Goal: Task Accomplishment & Management: Manage account settings

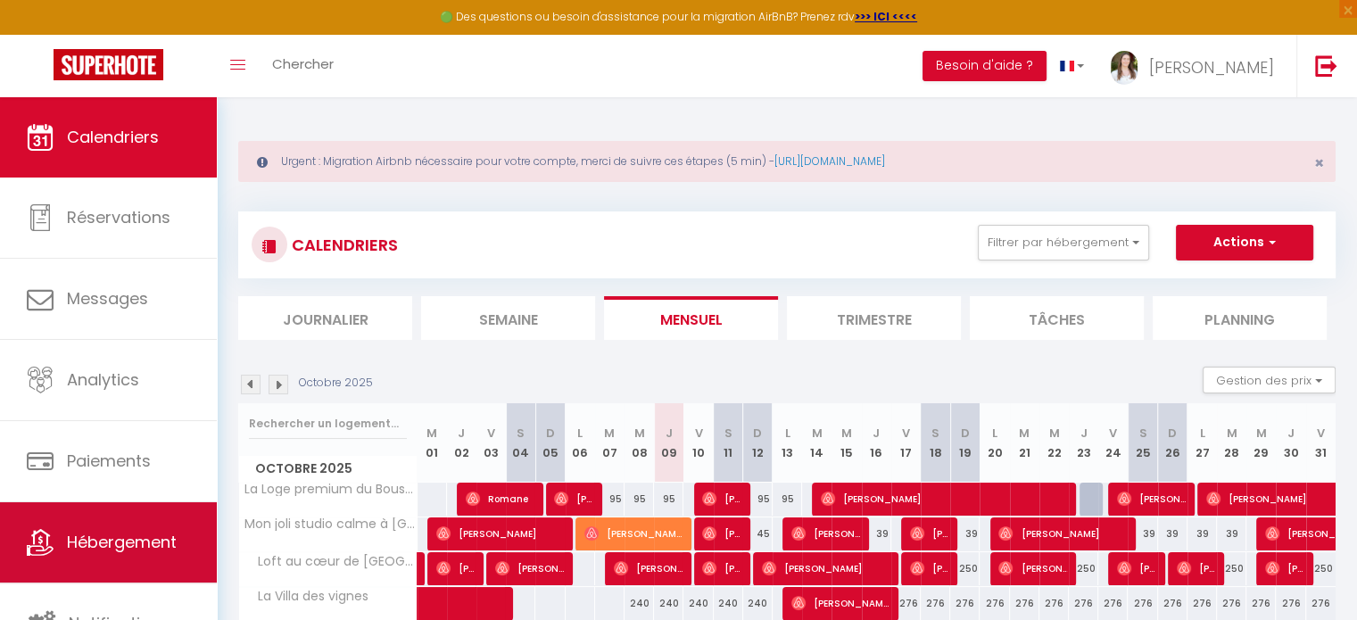
scroll to position [4, 0]
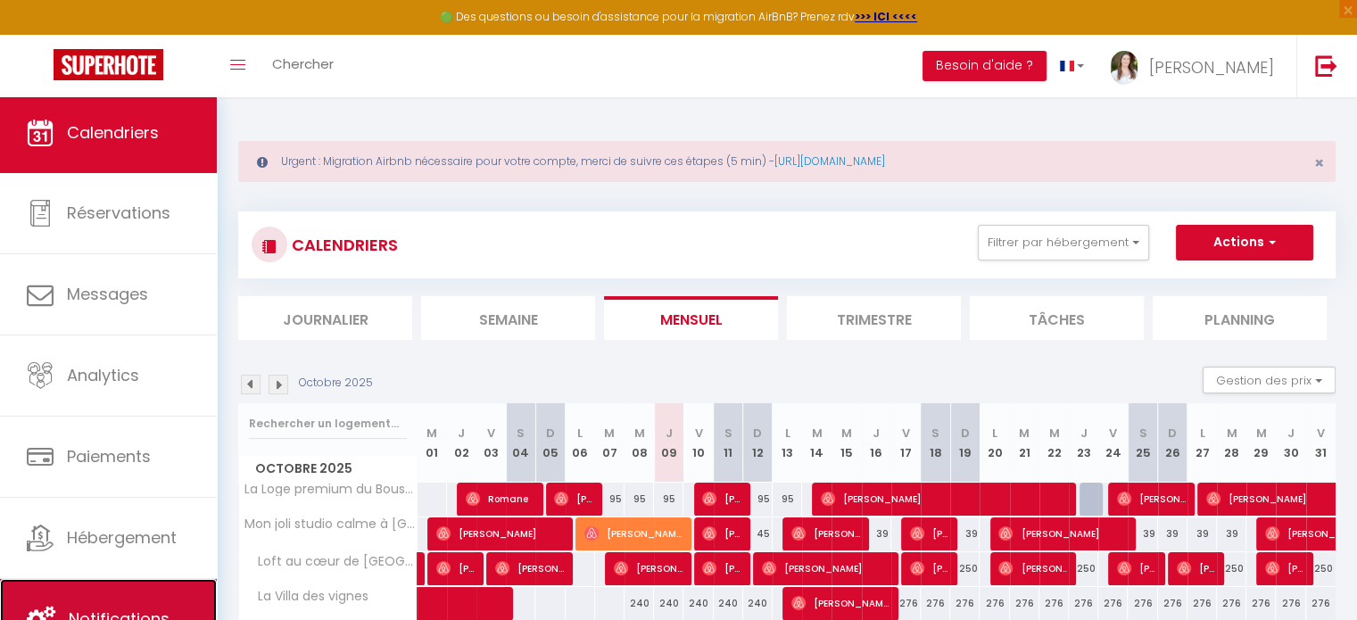
click at [121, 601] on link "Notifications" at bounding box center [108, 619] width 217 height 80
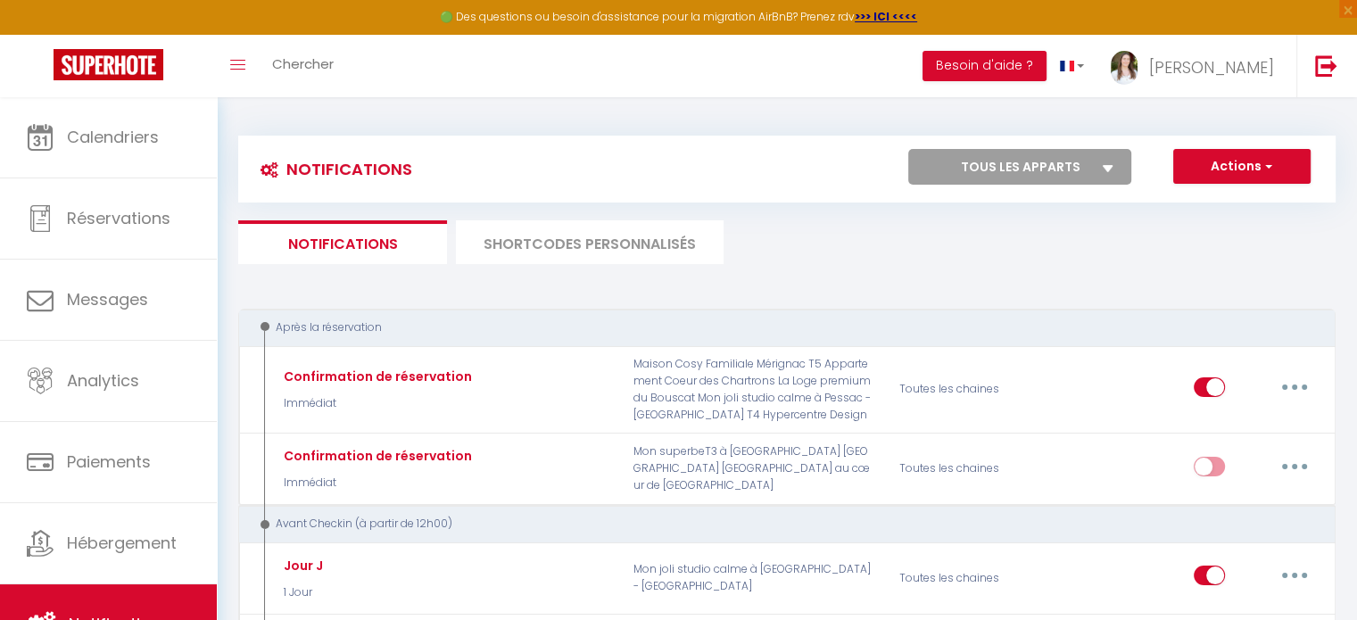
select select
checkbox input "false"
select select
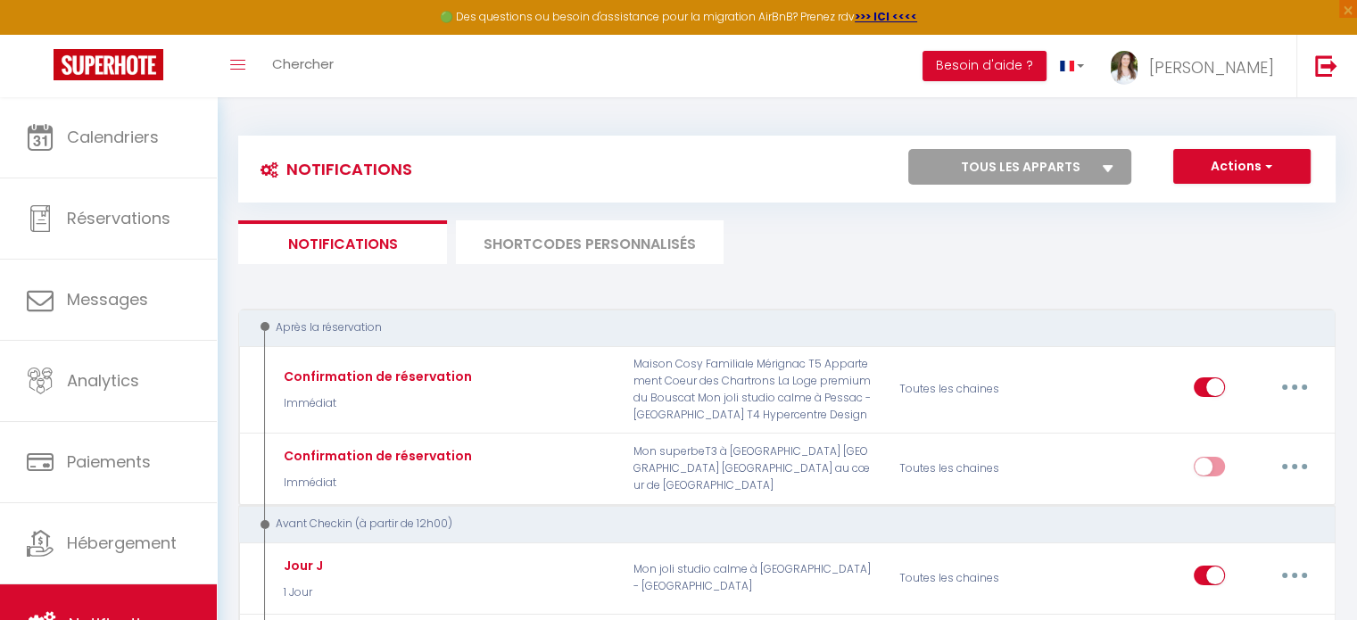
checkbox input "false"
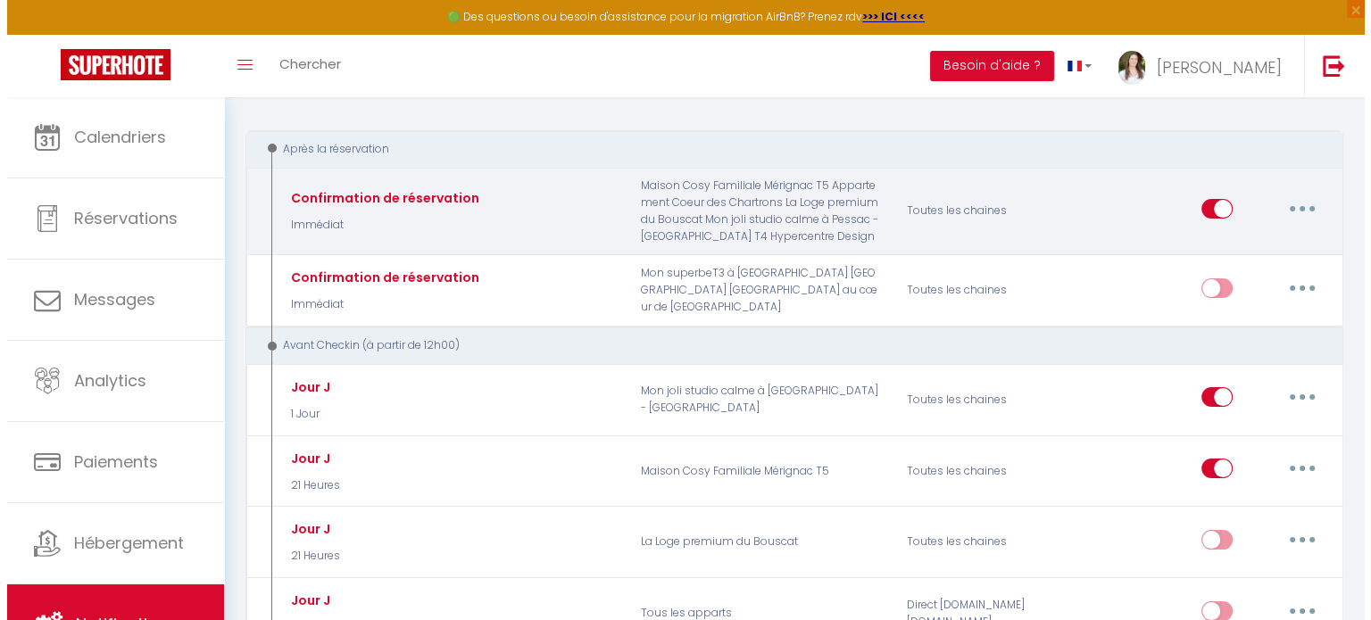
scroll to position [253, 0]
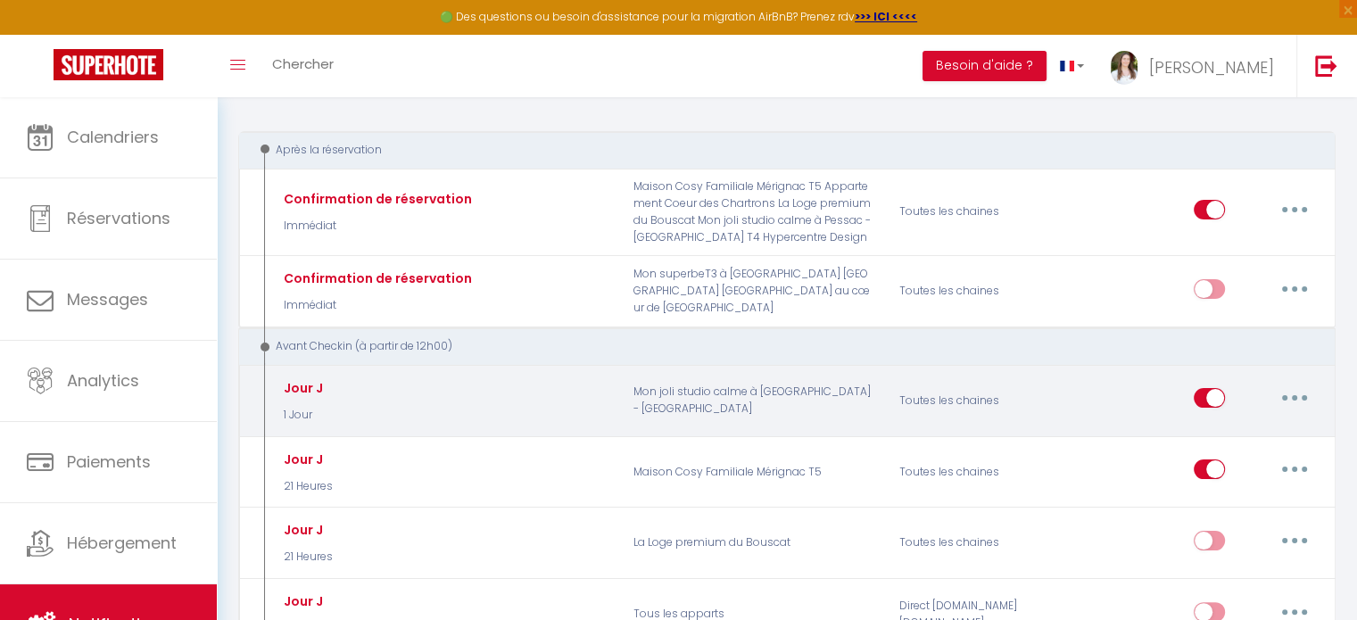
click at [1311, 398] on button "button" at bounding box center [1295, 398] width 50 height 29
click at [1263, 430] on link "Editer" at bounding box center [1248, 439] width 132 height 30
type input "Jour J"
select select "1 Jour"
select select "if_booking_is_paid"
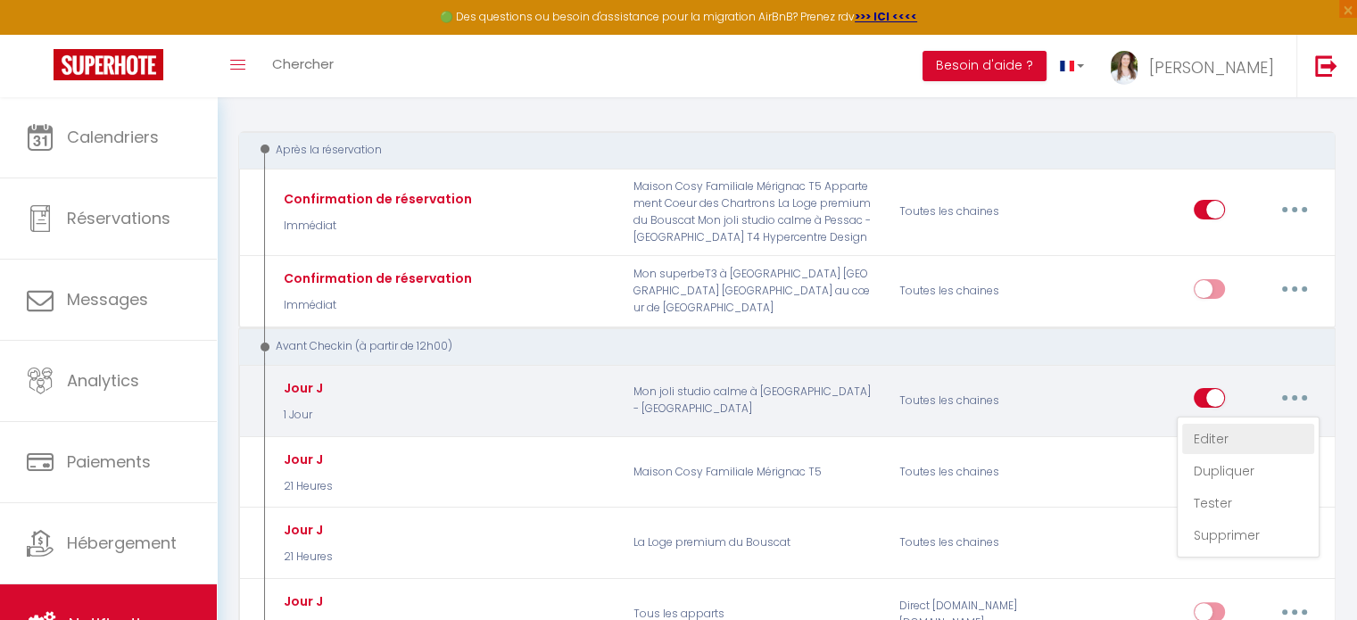
checkbox input "true"
checkbox input "false"
checkbox input "true"
radio input "true"
type input "C'est bientôt le jour J ! [RENTAL:NAME]​ 🎉"
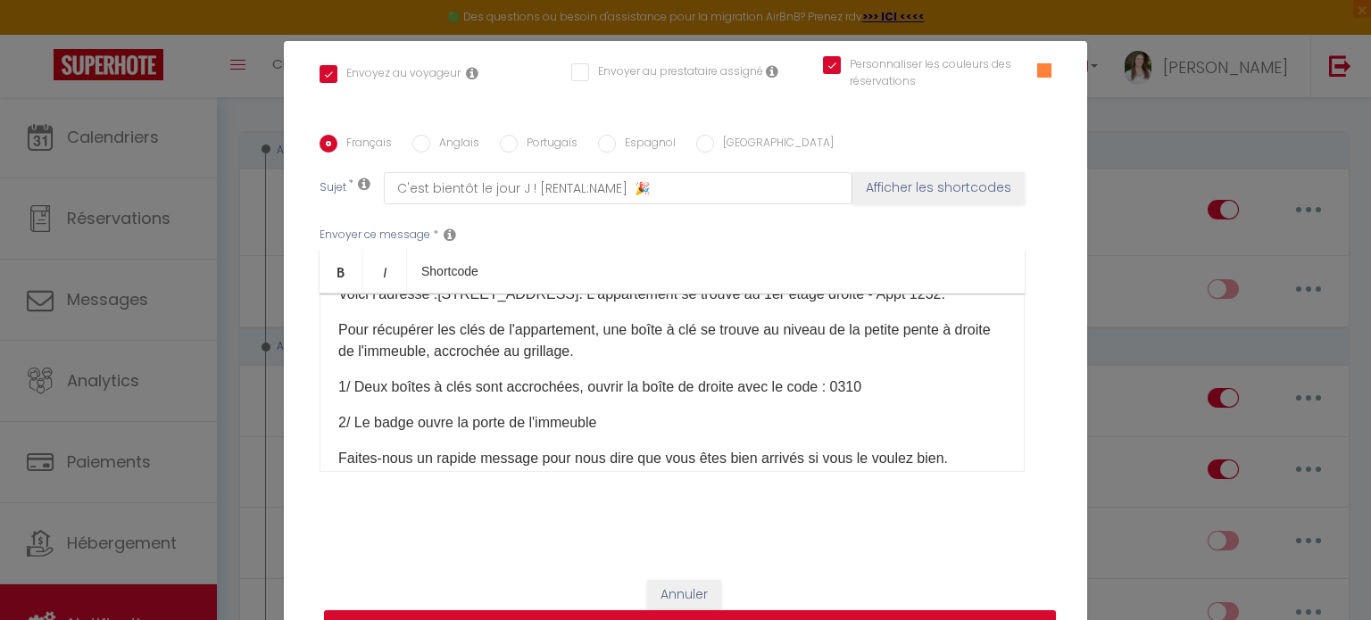
scroll to position [268, 0]
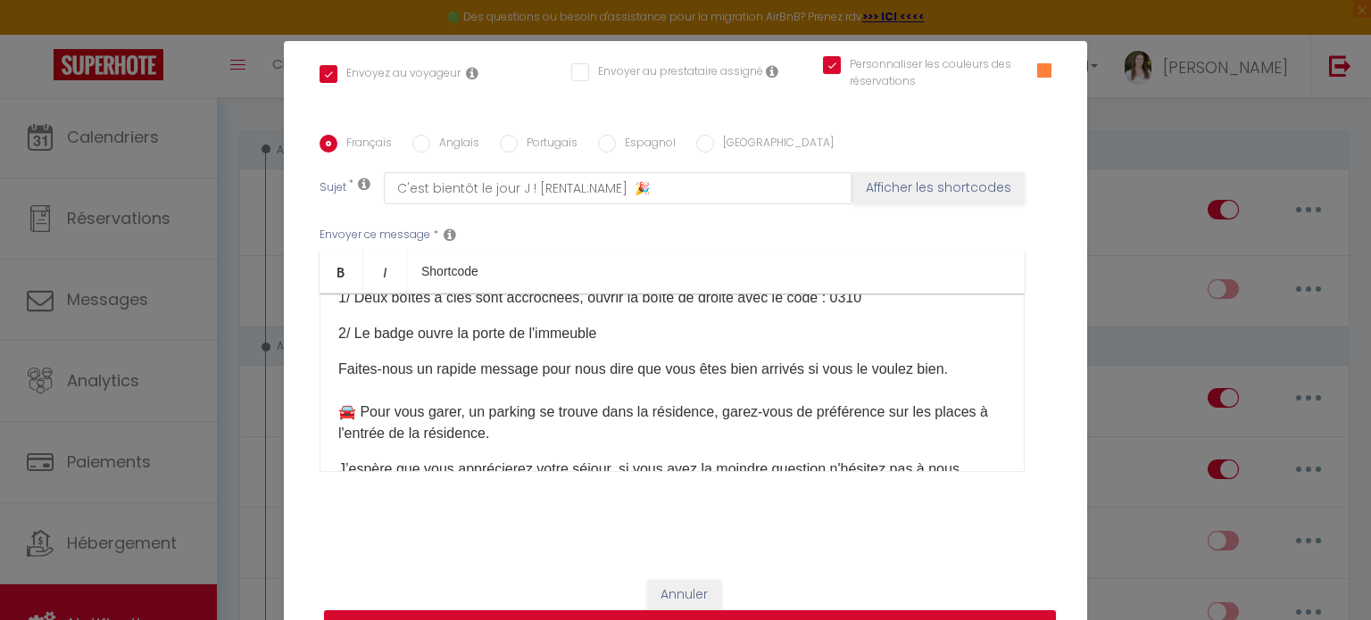
click at [651, 344] on p "2/ Le badge ouvre la porte de l'immeuble" at bounding box center [671, 333] width 667 height 21
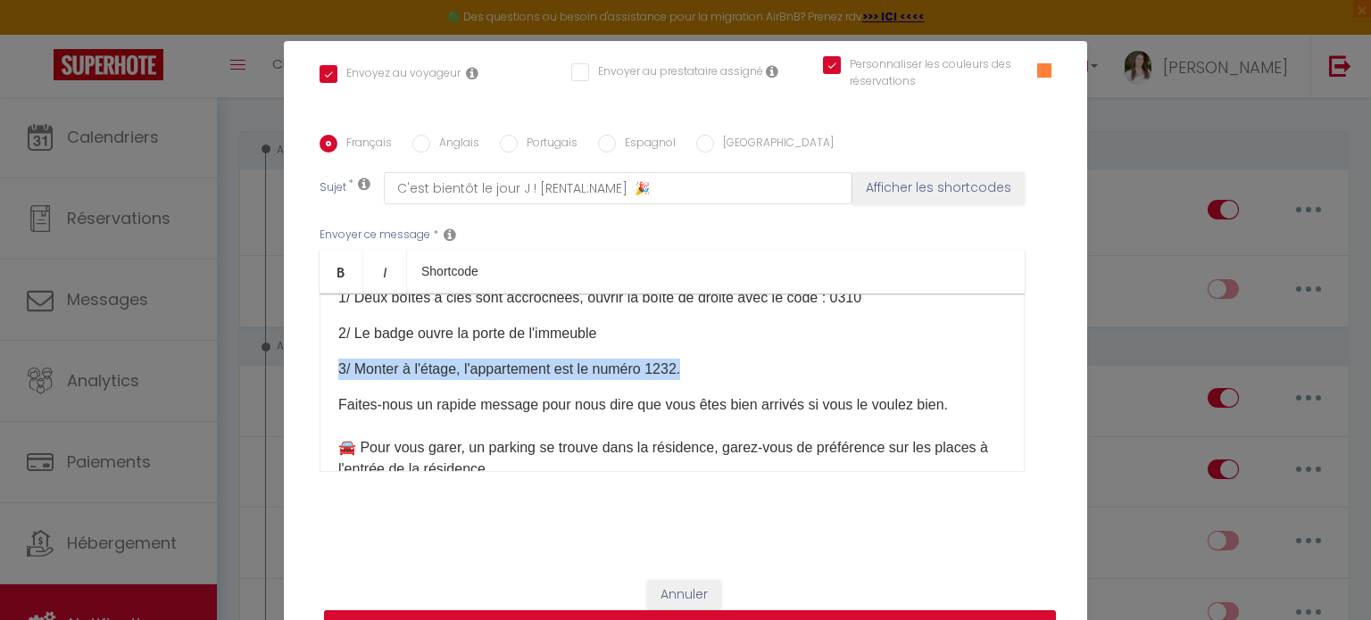
drag, startPoint x: 750, startPoint y: 389, endPoint x: 234, endPoint y: 392, distance: 515.8
click at [234, 392] on div "Modifier la notification × Titre * Jour J Pour cet hébergement Sélectionner les…" at bounding box center [685, 310] width 1371 height 620
copy p "3/ Monter à l'étage, l'appartement est le numéro 1232."
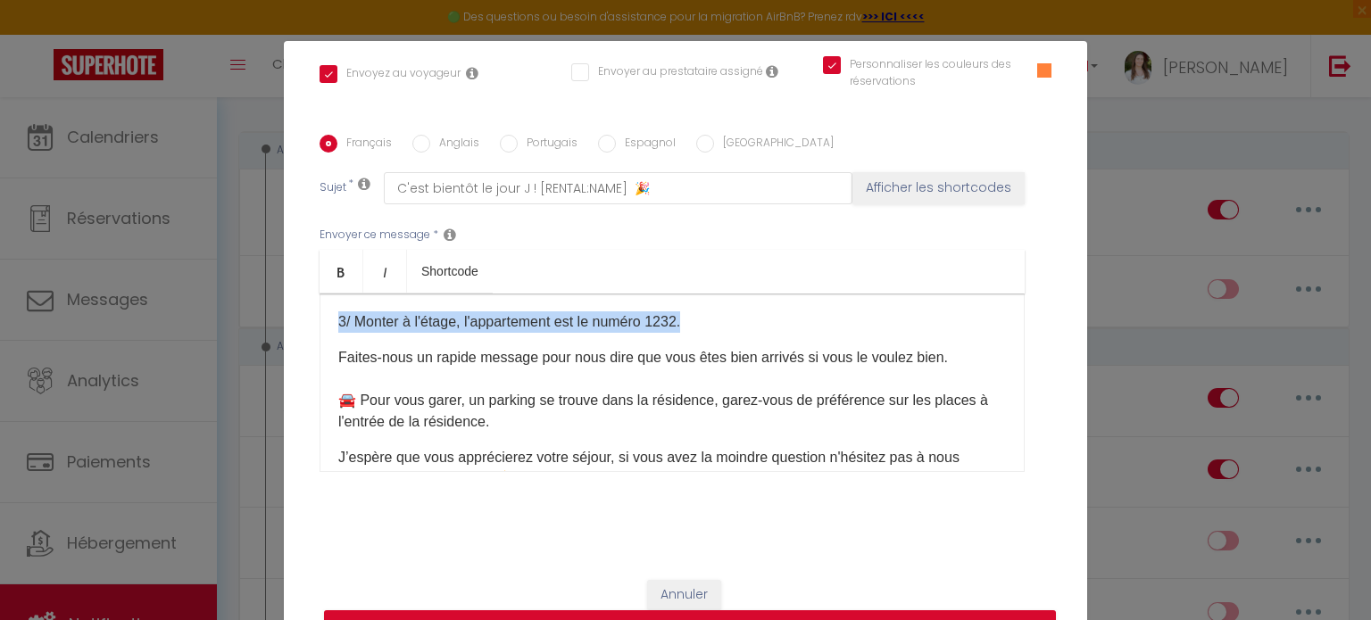
scroll to position [357, 0]
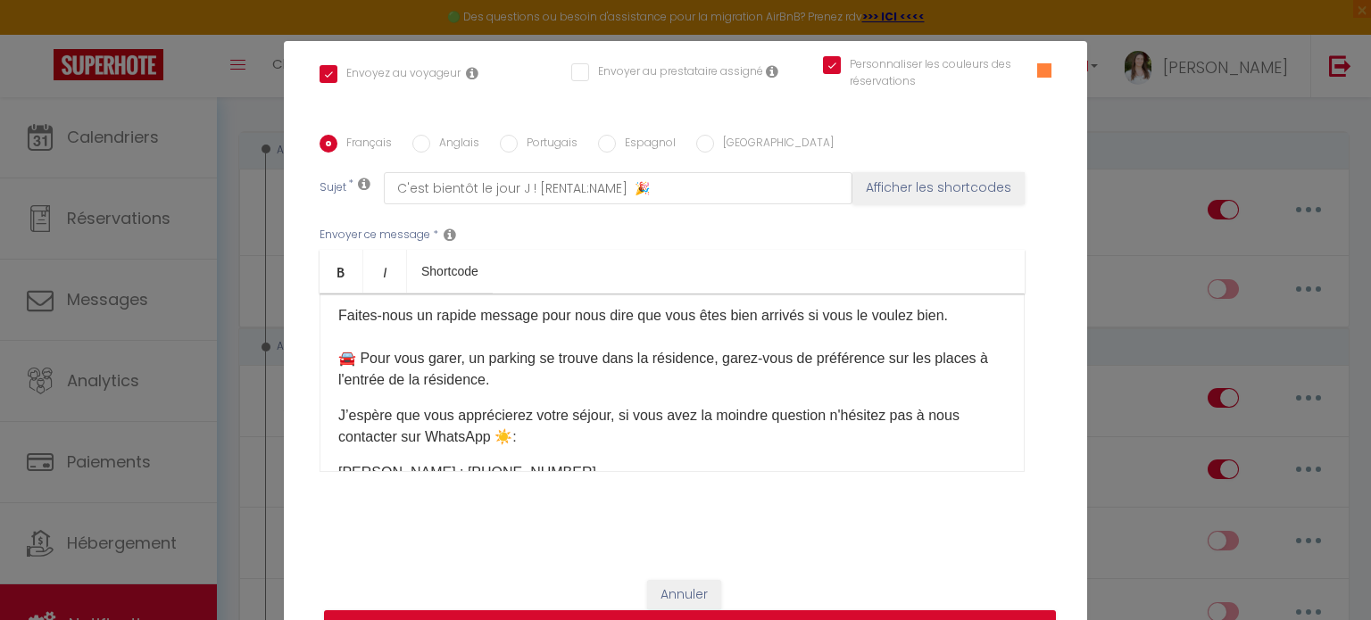
click at [357, 391] on p "Faites-nous un rapide message pour nous dire que vous êtes bien arrivés si vous…" at bounding box center [671, 348] width 667 height 86
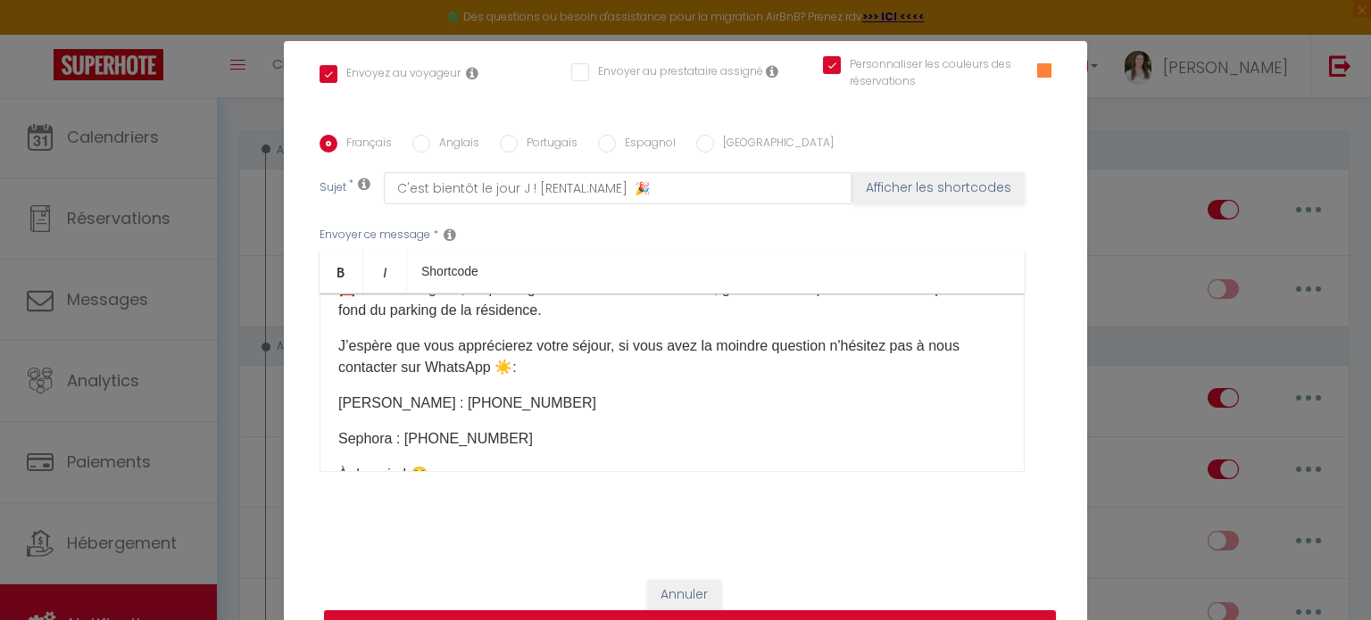
scroll to position [446, 0]
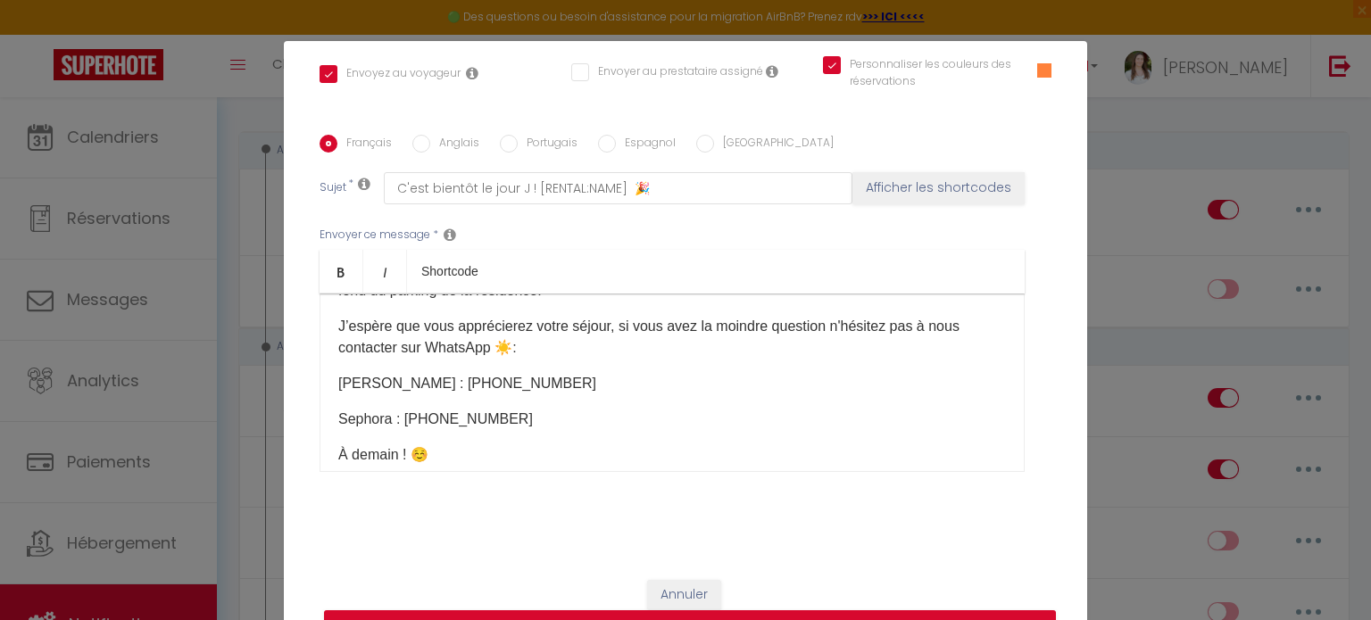
click at [442, 427] on div "Coucou [GUEST:FIRST_NAME], ​J’espère que vous allez bien. :) Vous trouverez ci-…" at bounding box center [671, 383] width 705 height 178
click at [445, 424] on div "Coucou [GUEST:FIRST_NAME], ​J’espère que vous allez bien. :) Vous trouverez ci-…" at bounding box center [671, 383] width 705 height 178
click at [338, 430] on p "Sephora : [PHONE_NUMBER] ​" at bounding box center [671, 419] width 667 height 21
click at [327, 446] on div "Coucou [GUEST:FIRST_NAME], ​J’espère que vous allez bien. :) Vous trouverez ci-…" at bounding box center [671, 383] width 705 height 178
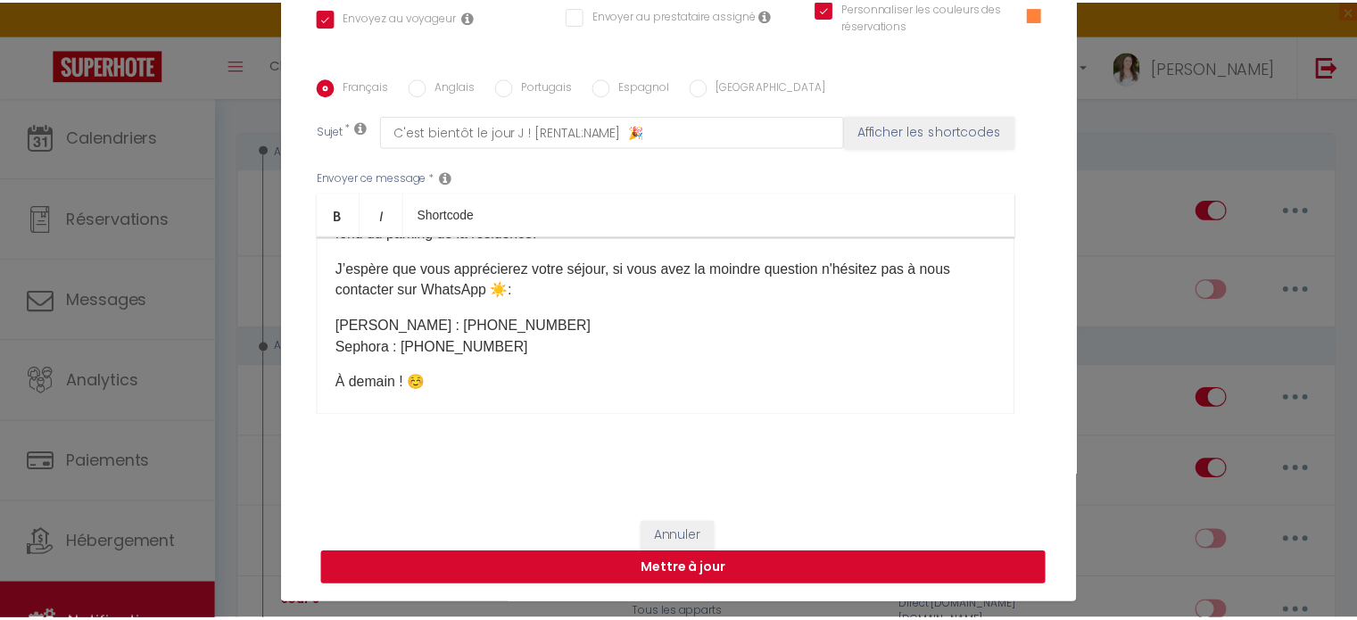
scroll to position [81, 0]
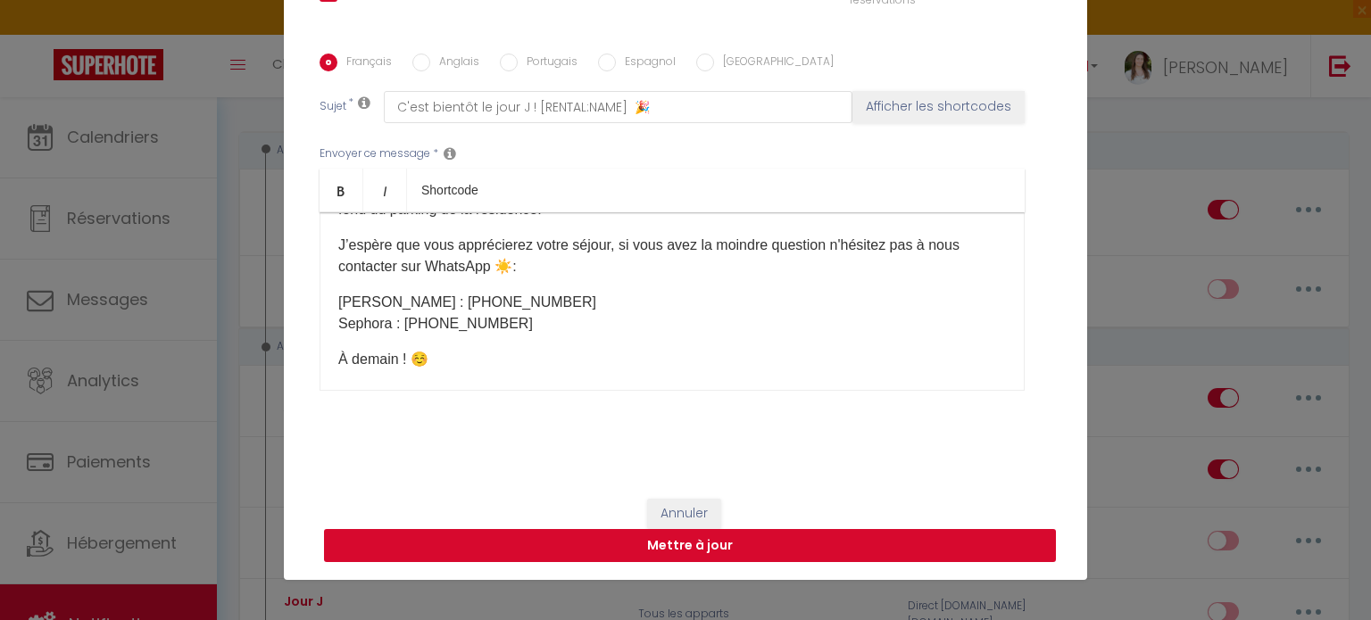
click at [646, 538] on button "Mettre à jour" at bounding box center [690, 546] width 732 height 34
checkbox input "true"
checkbox input "false"
checkbox input "true"
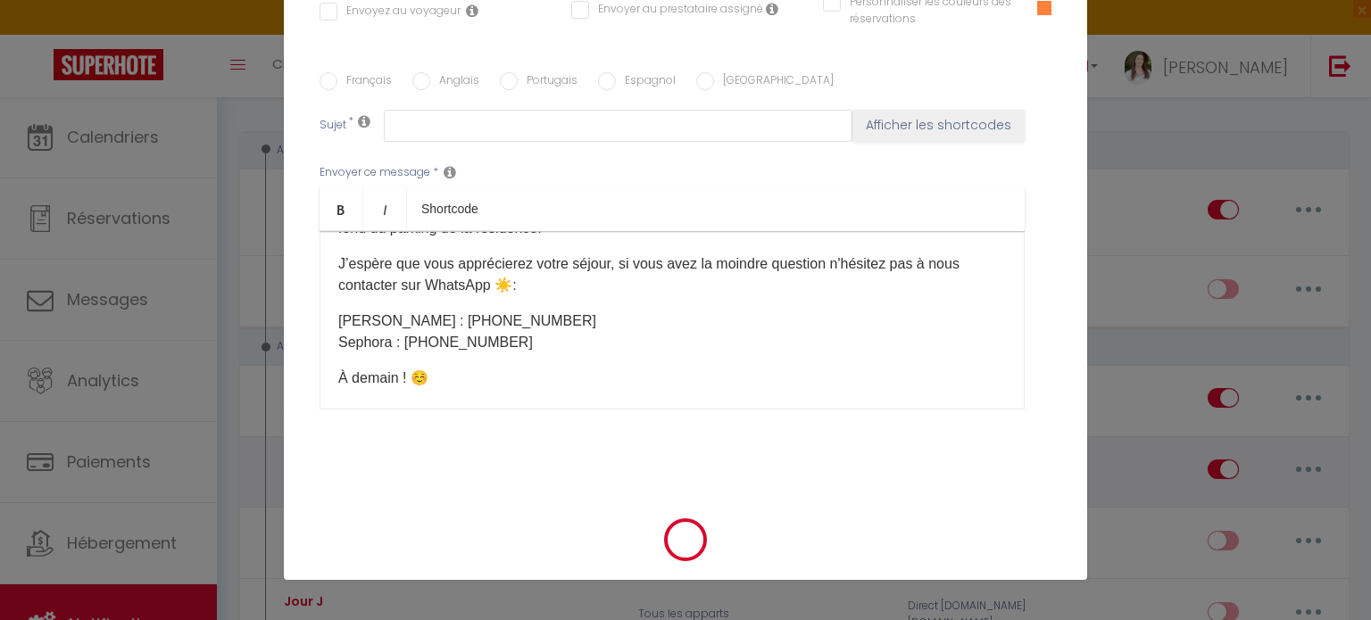
scroll to position [0, 0]
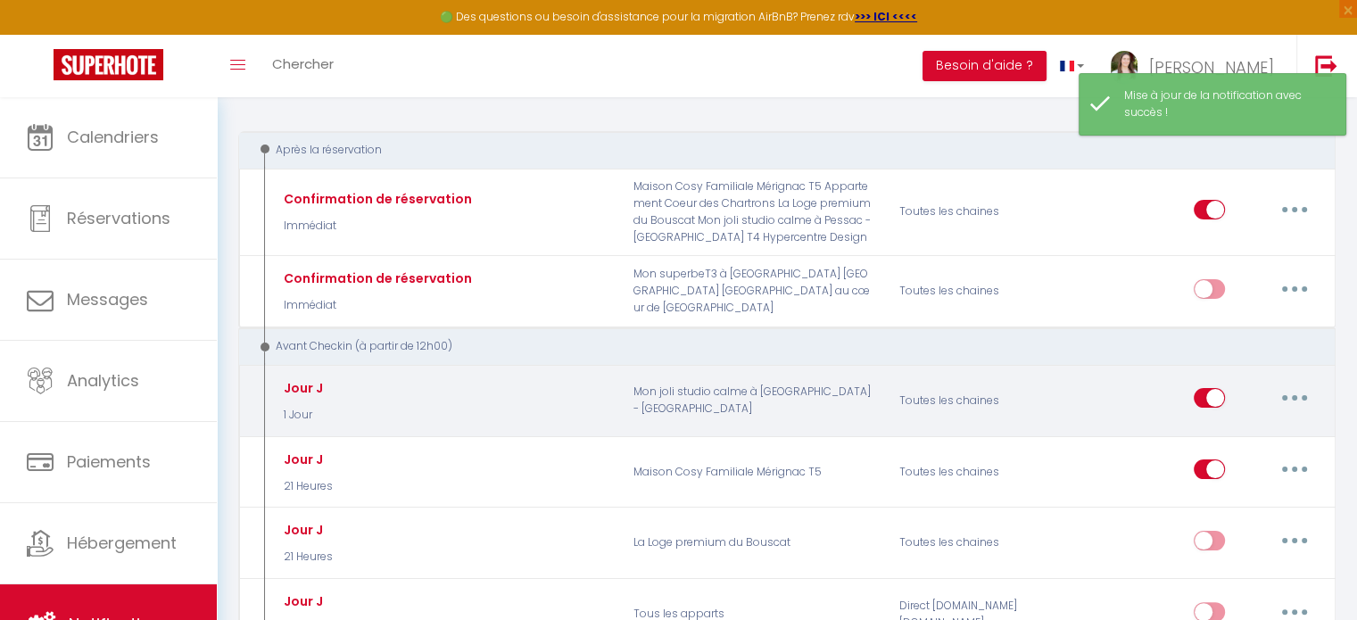
click at [1289, 385] on button "button" at bounding box center [1295, 398] width 50 height 29
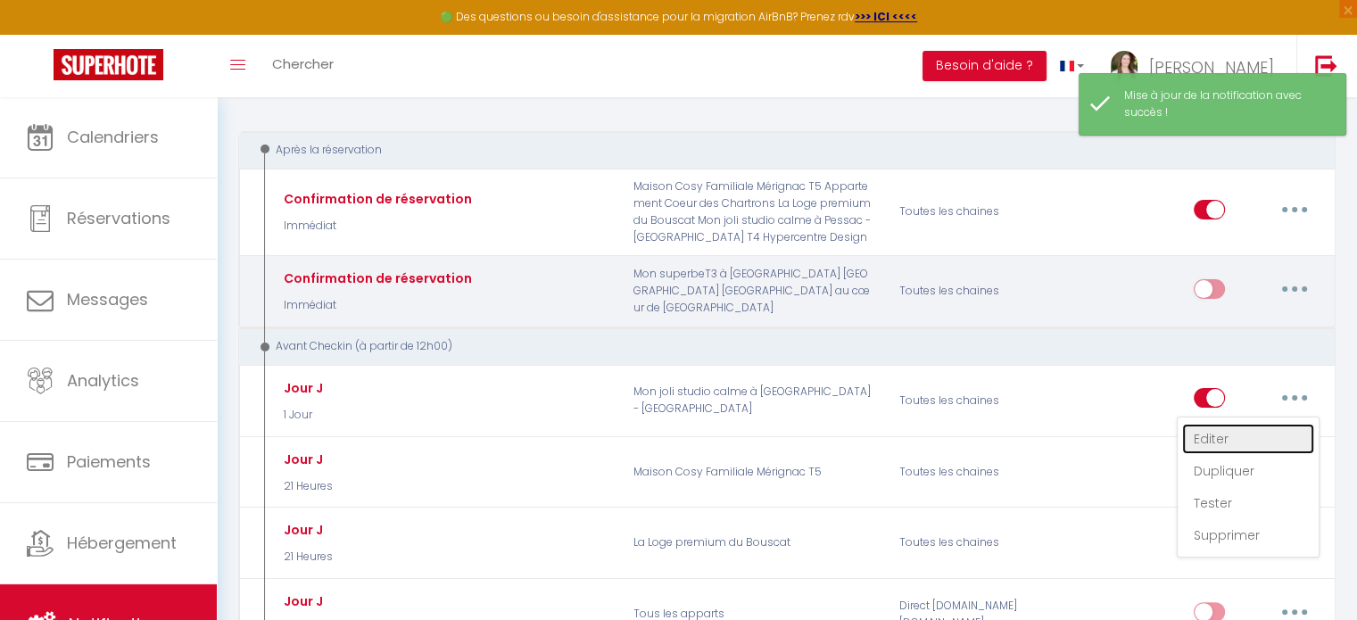
drag, startPoint x: 1235, startPoint y: 431, endPoint x: 684, endPoint y: 297, distance: 566.6
click at [1235, 431] on link "Editer" at bounding box center [1248, 439] width 132 height 30
type input "Jour J"
select select "1 Jour"
select select "if_booking_is_paid"
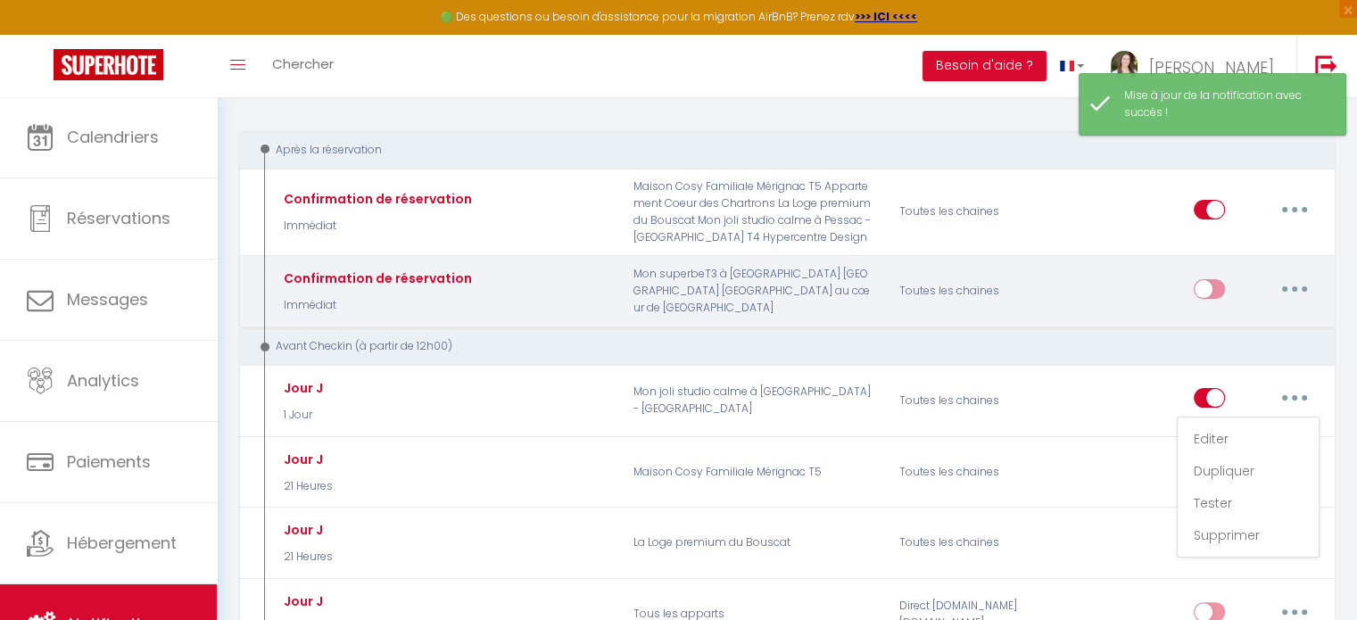
checkbox input "true"
checkbox input "false"
checkbox input "true"
radio input "true"
type input "C'est bientôt le jour J ! [RENTAL:NAME]​ 🎉"
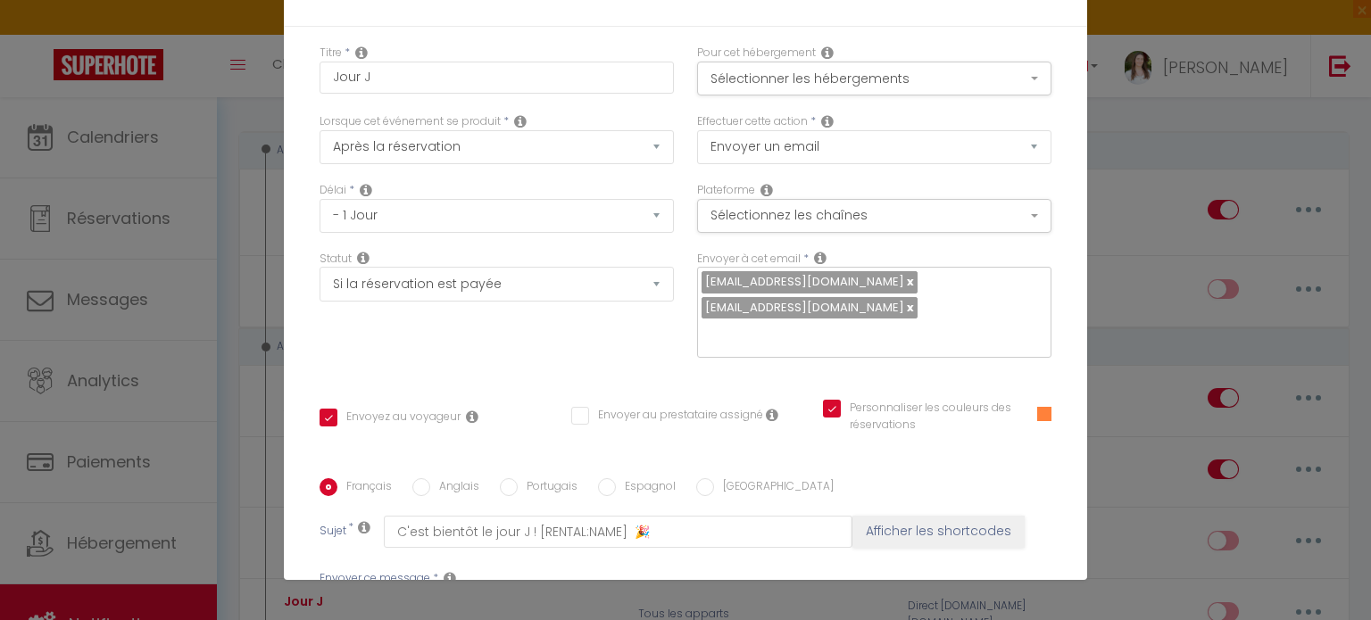
click at [416, 478] on input "Anglais" at bounding box center [421, 487] width 18 height 18
radio input "true"
checkbox input "true"
checkbox input "false"
checkbox input "true"
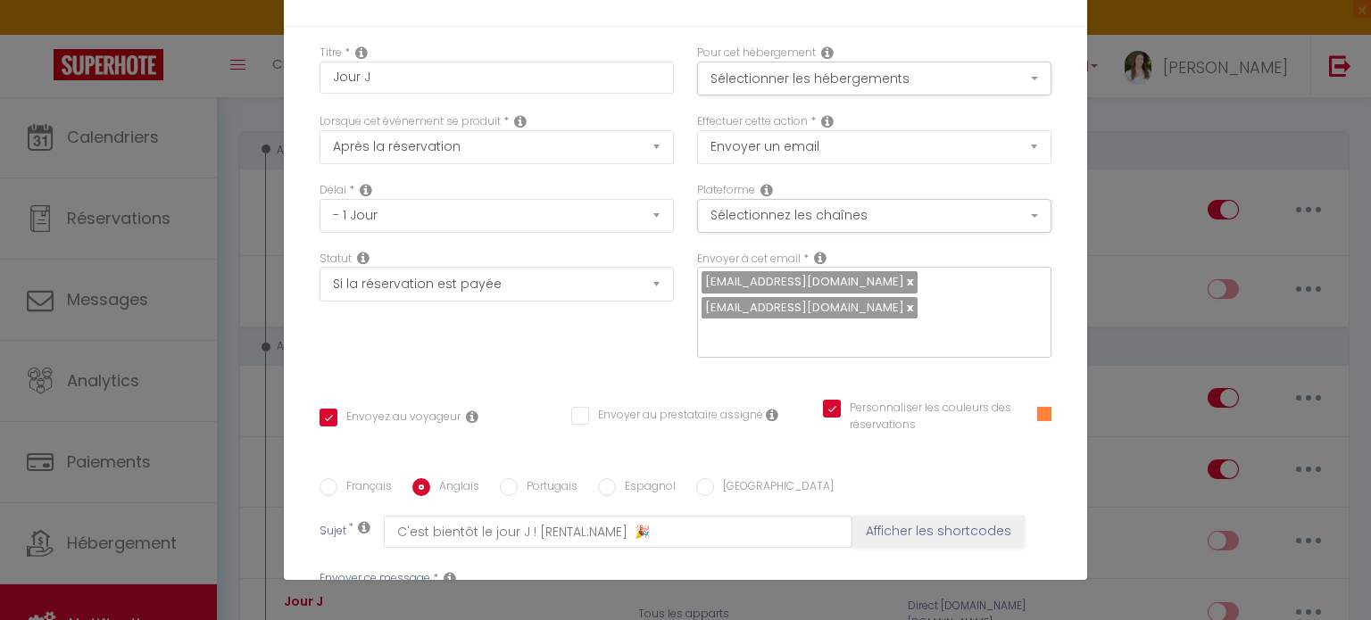
type input "It’s almost the big day at [RENTAL:NAME]! 🎉"
copy p "2️⃣"
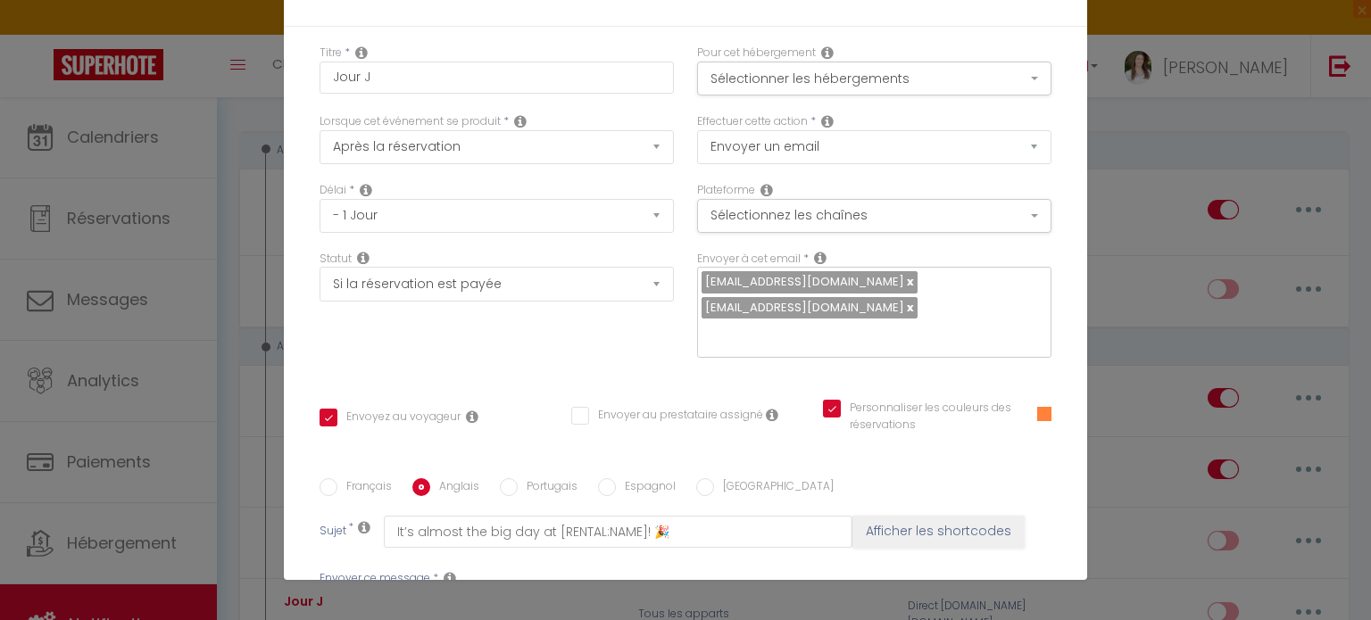
checkbox input "true"
checkbox input "false"
checkbox input "true"
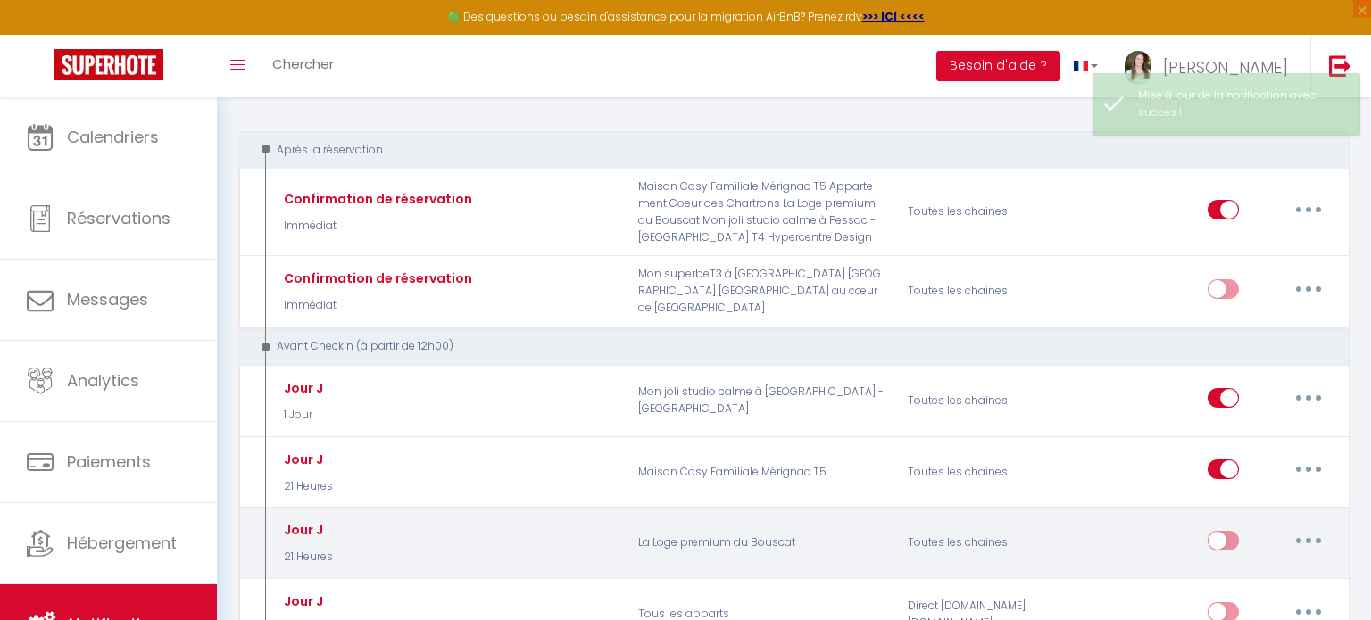
scroll to position [0, 0]
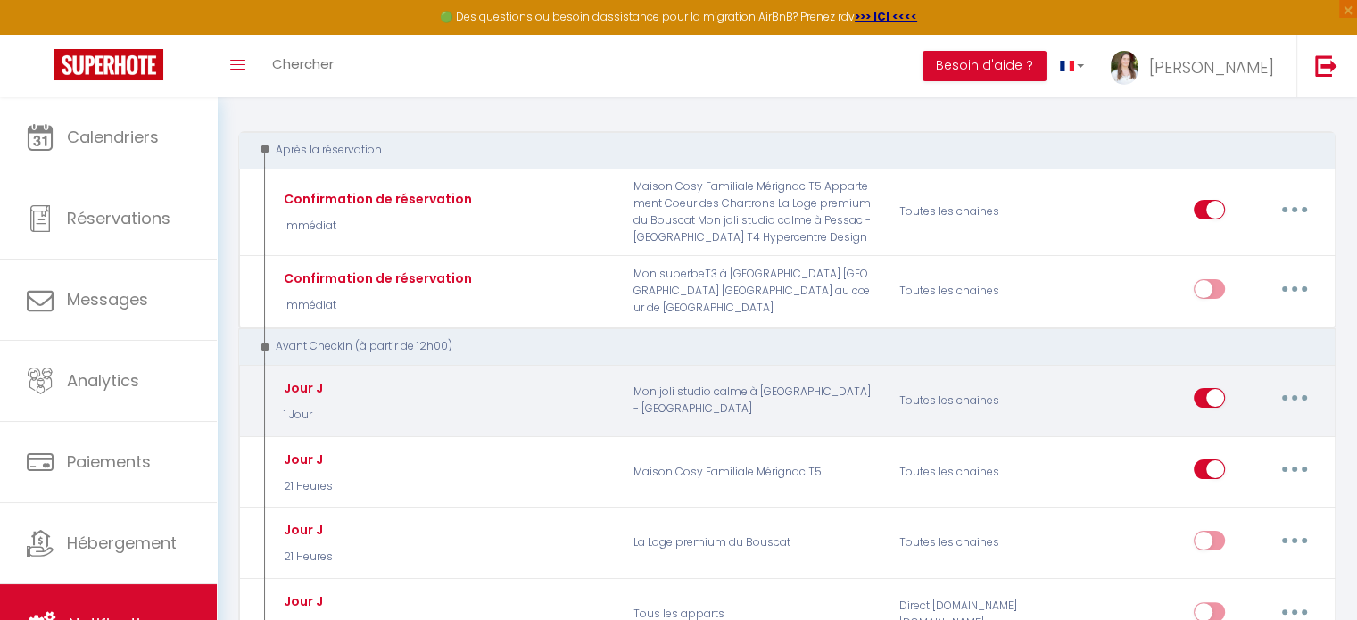
click at [1277, 393] on button "button" at bounding box center [1295, 398] width 50 height 29
click at [1231, 428] on link "Editer" at bounding box center [1248, 439] width 132 height 30
type input "Jour J"
select select "1 Jour"
select select "if_booking_is_paid"
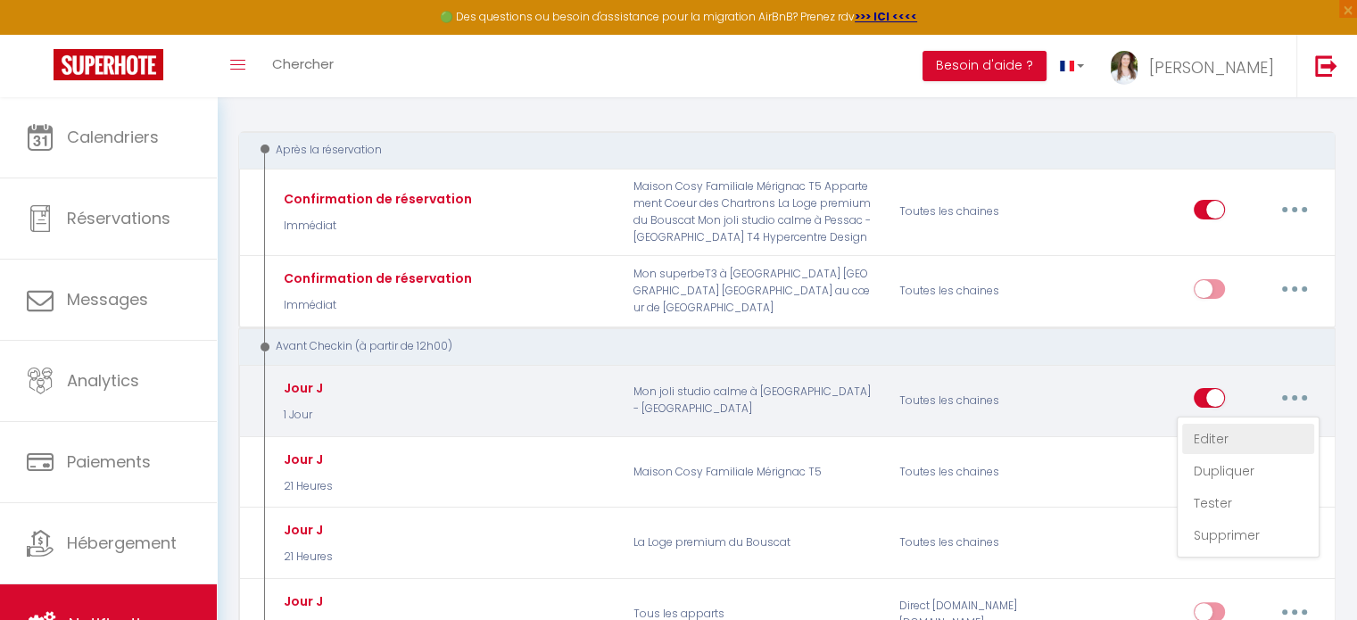
checkbox input "true"
checkbox input "false"
checkbox input "true"
radio input "true"
type input "C'est bientôt le jour J ! [RENTAL:NAME]​ 🎉"
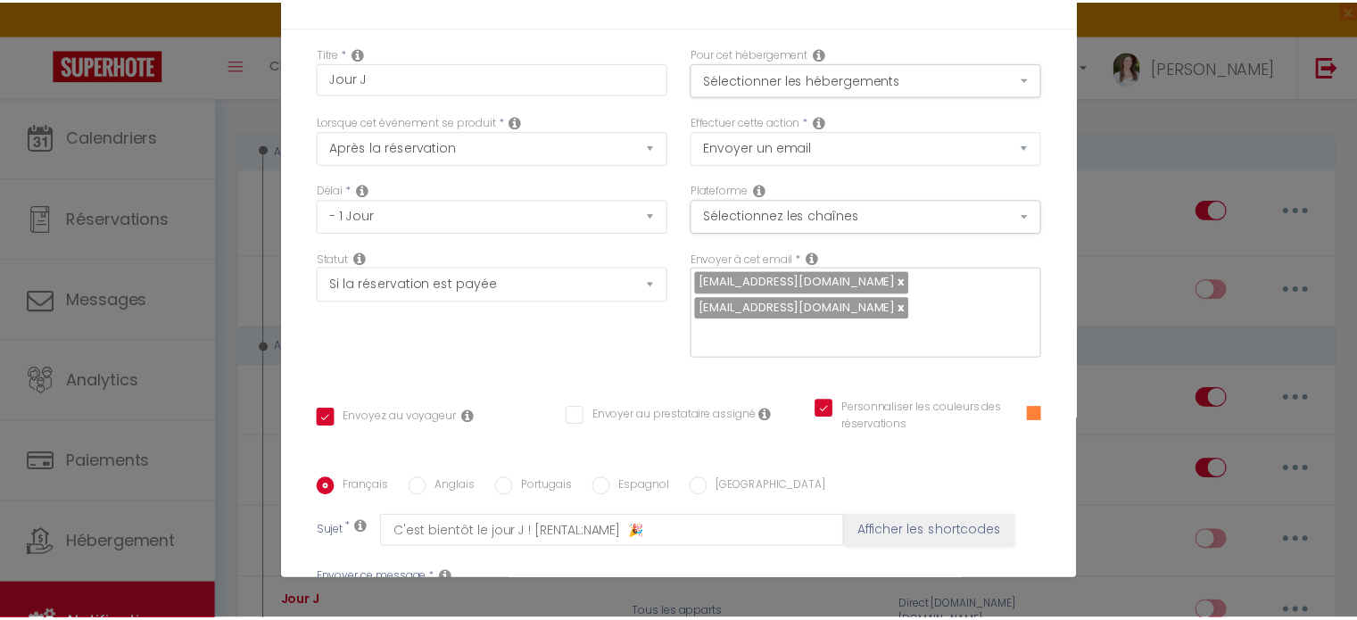
scroll to position [89, 0]
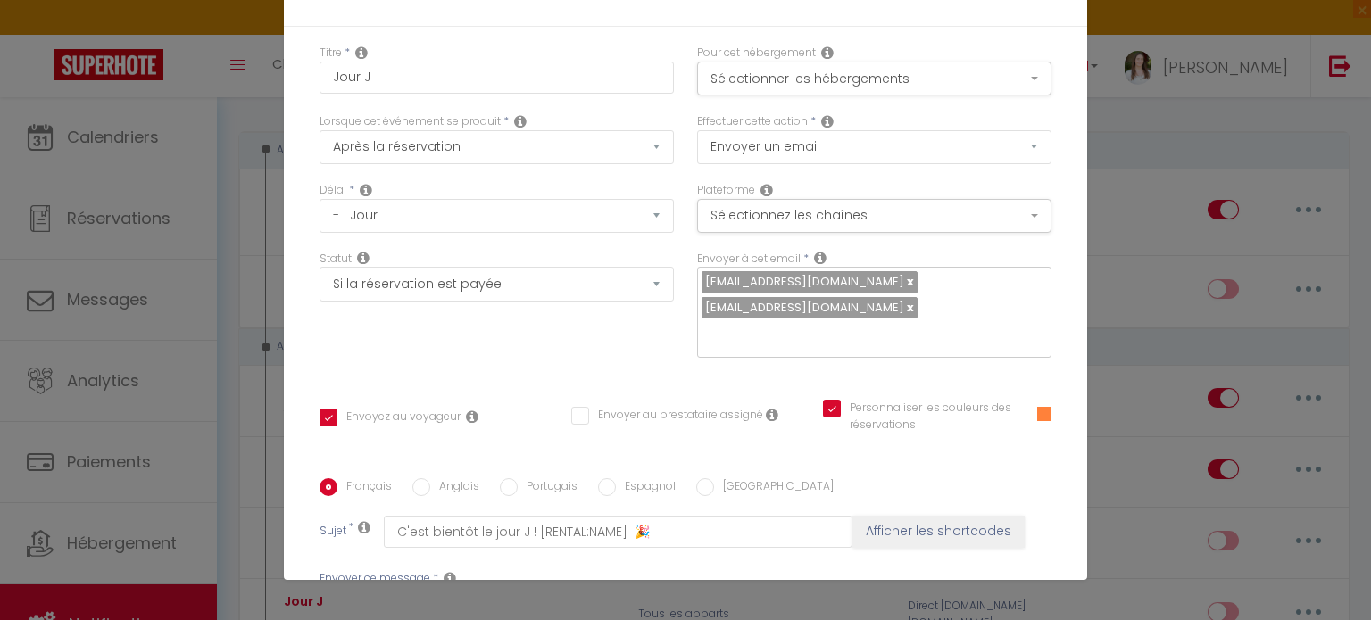
drag, startPoint x: 585, startPoint y: 338, endPoint x: 668, endPoint y: 322, distance: 84.5
checkbox input "true"
checkbox input "false"
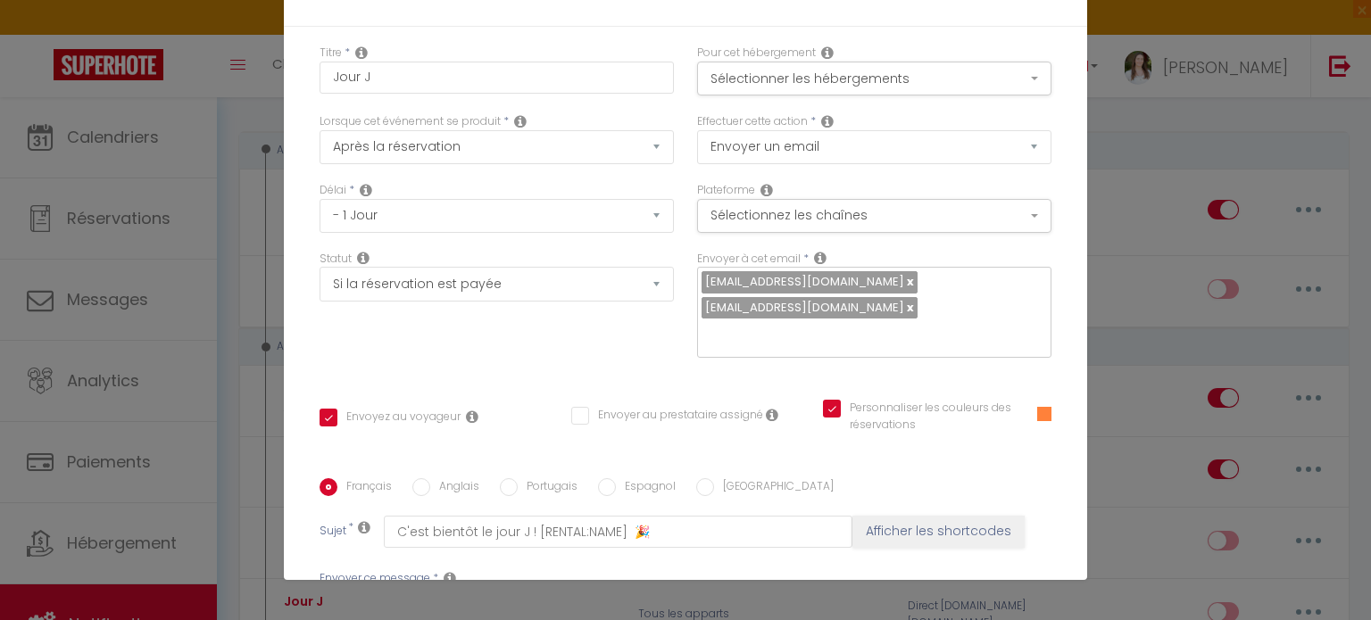
checkbox input "true"
select select "1"
select select
checkbox input "false"
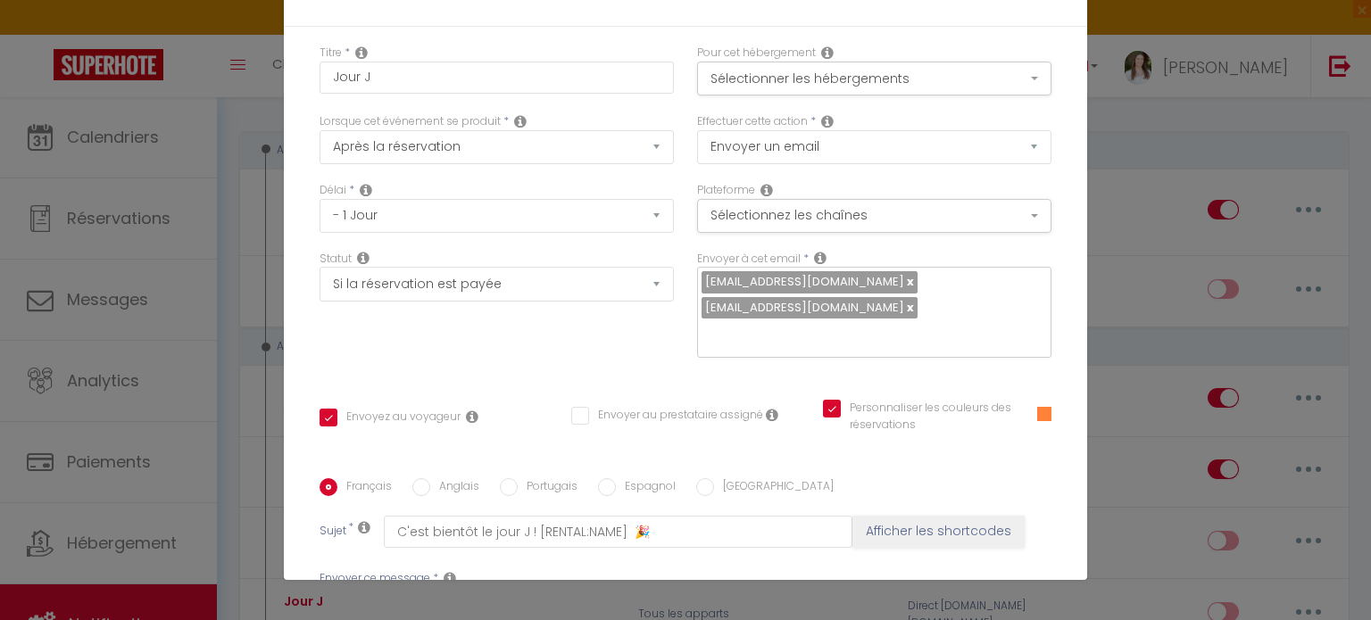
checkbox input "false"
radio input "false"
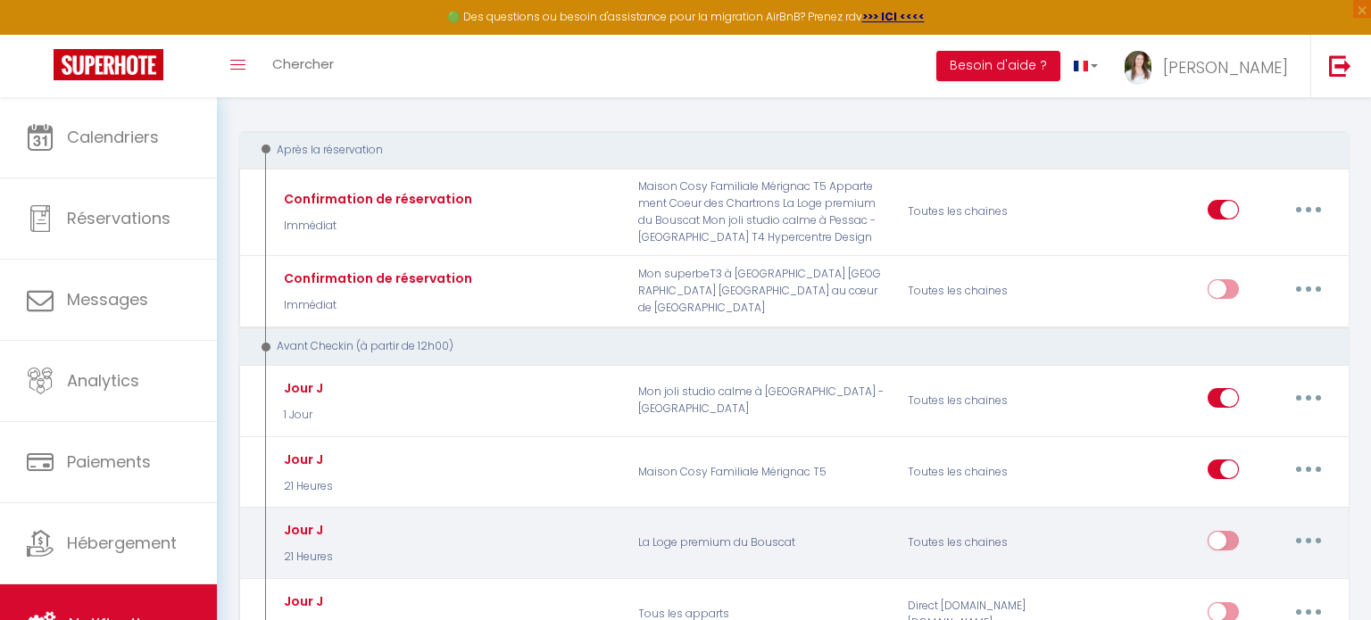
scroll to position [0, 0]
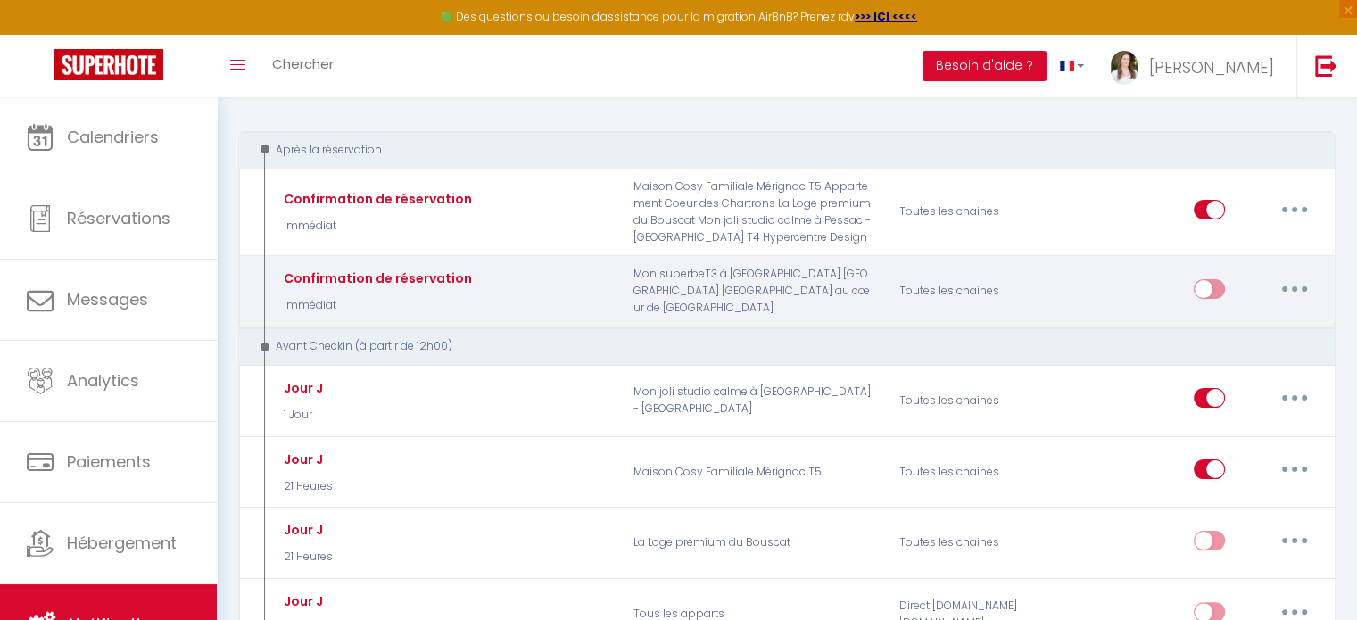
select select
checkbox input "false"
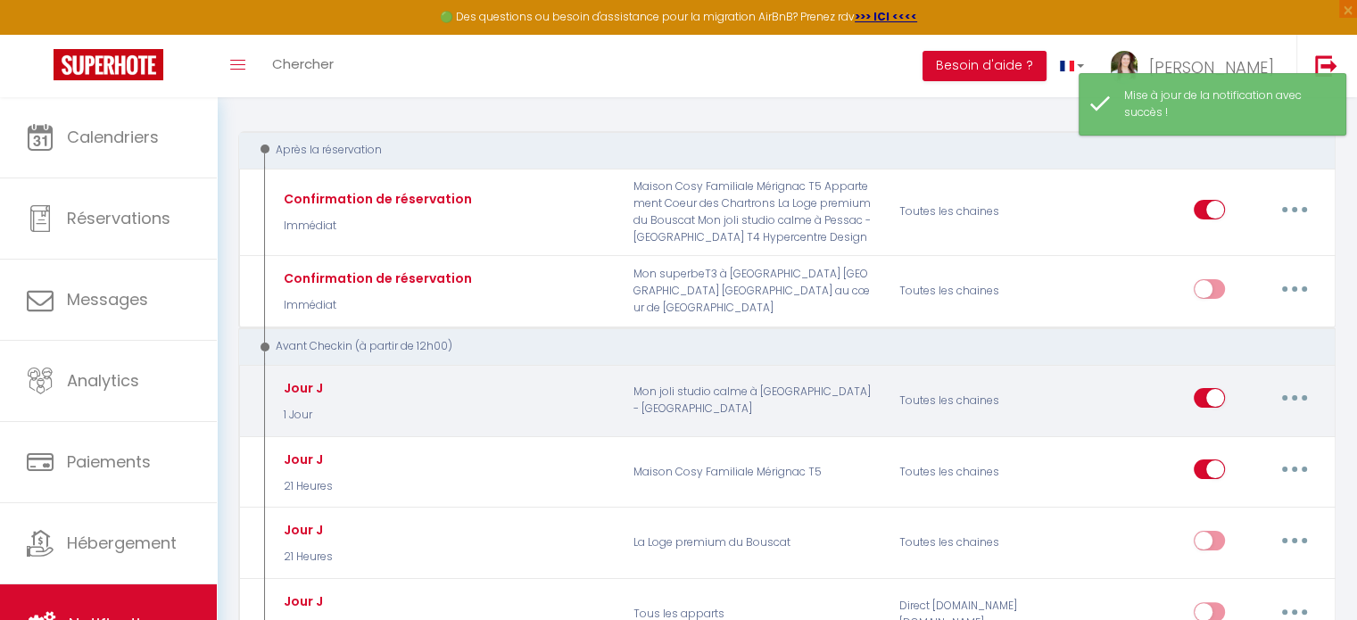
click at [1301, 400] on button "button" at bounding box center [1295, 398] width 50 height 29
click at [1257, 427] on link "Editer" at bounding box center [1248, 439] width 132 height 30
type input "Jour J"
select select "1 Jour"
select select "if_booking_is_paid"
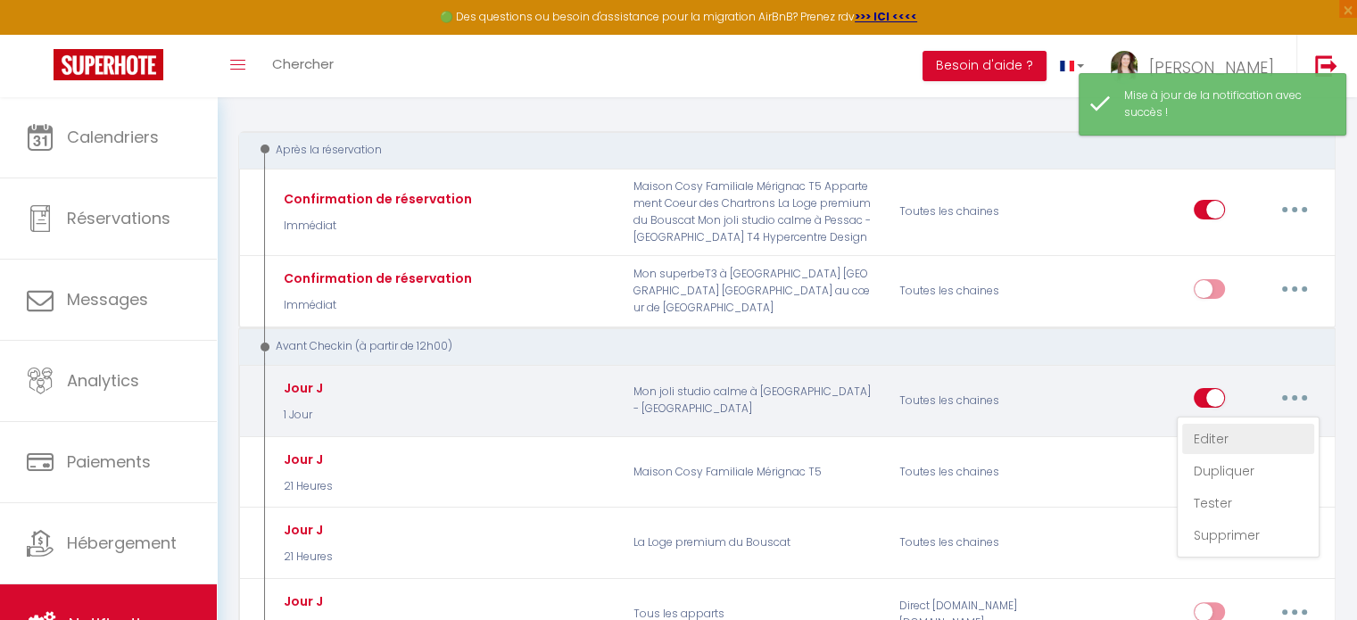
checkbox input "true"
checkbox input "false"
checkbox input "true"
radio input "true"
type input "C'est bientôt le jour J ! [RENTAL:NAME]​ 🎉"
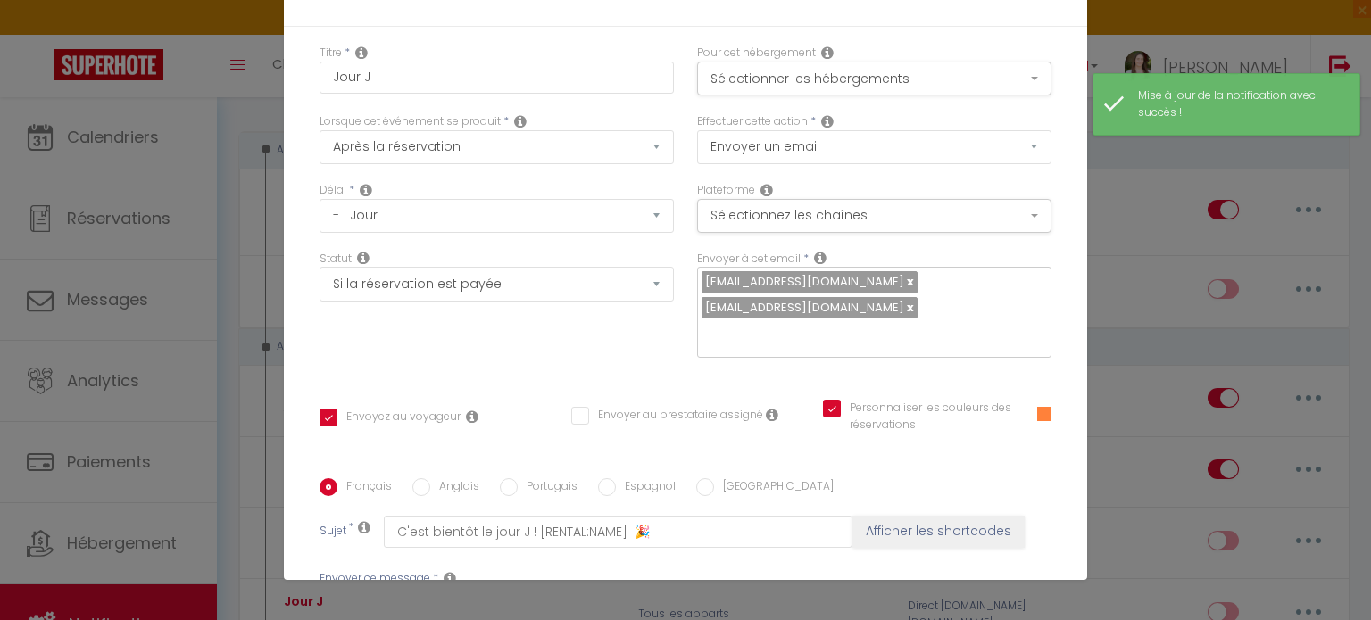
click at [421, 478] on input "Anglais" at bounding box center [421, 487] width 18 height 18
radio input "true"
checkbox input "true"
checkbox input "false"
checkbox input "true"
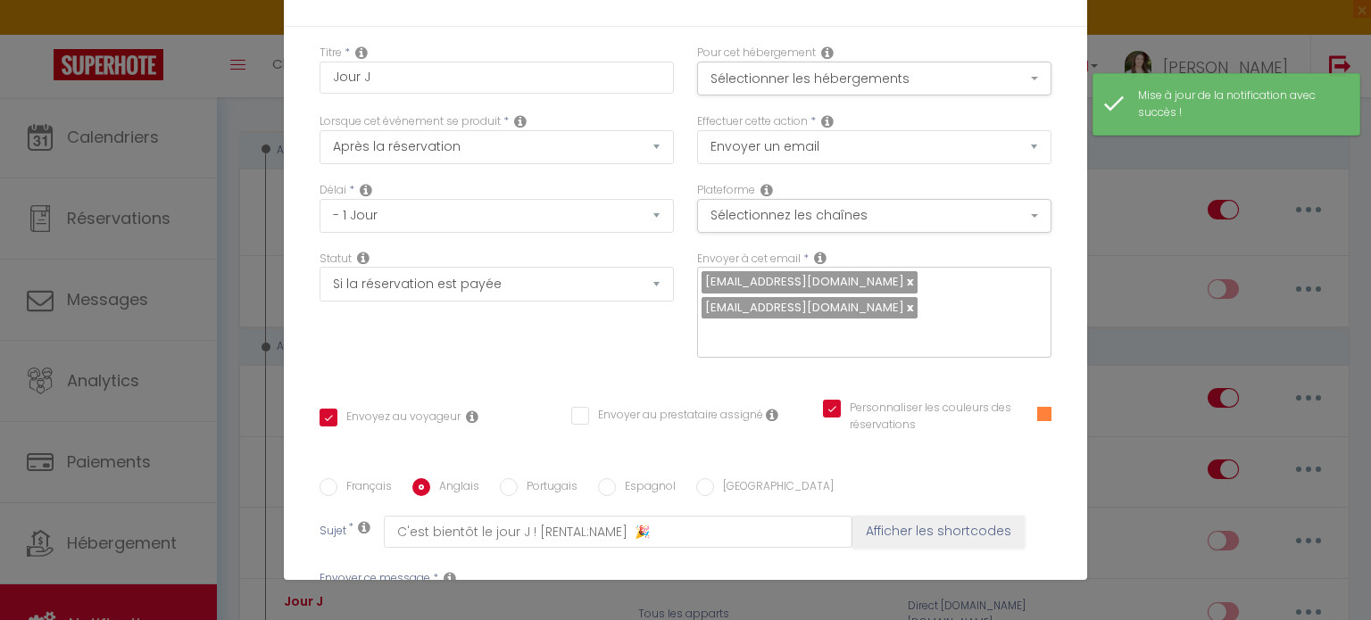
type input "It’s almost the big day at [RENTAL:NAME]! 🎉"
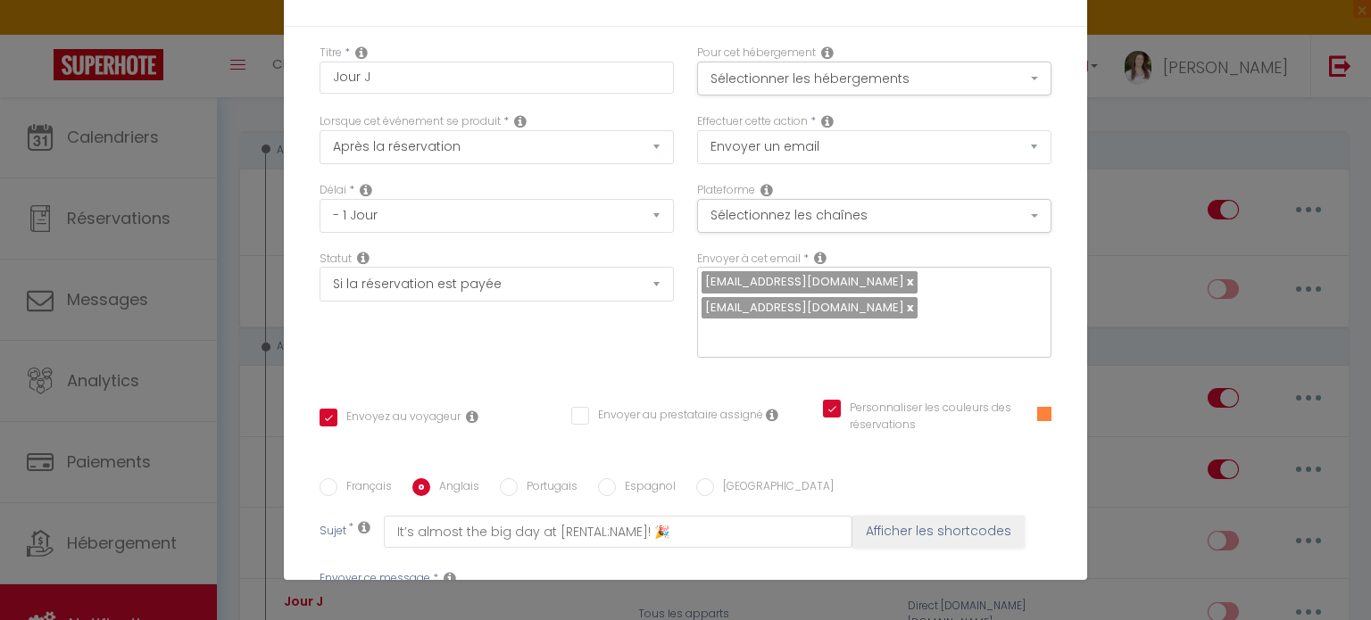
scroll to position [89, 0]
drag, startPoint x: 728, startPoint y: 317, endPoint x: 257, endPoint y: 310, distance: 471.2
click at [257, 310] on div "Modifier la notification × Titre * Jour J Pour cet hébergement Sélectionner les…" at bounding box center [685, 310] width 1371 height 620
drag, startPoint x: 642, startPoint y: 304, endPoint x: 742, endPoint y: 324, distance: 102.7
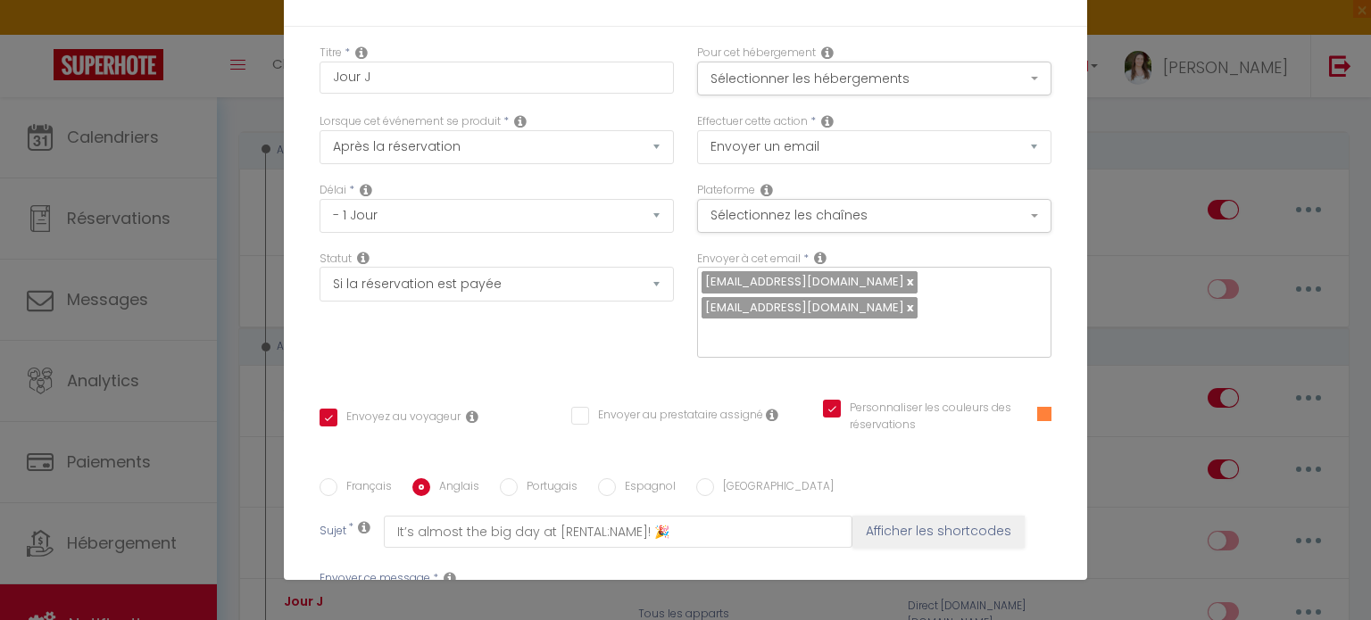
checkbox input "true"
checkbox input "false"
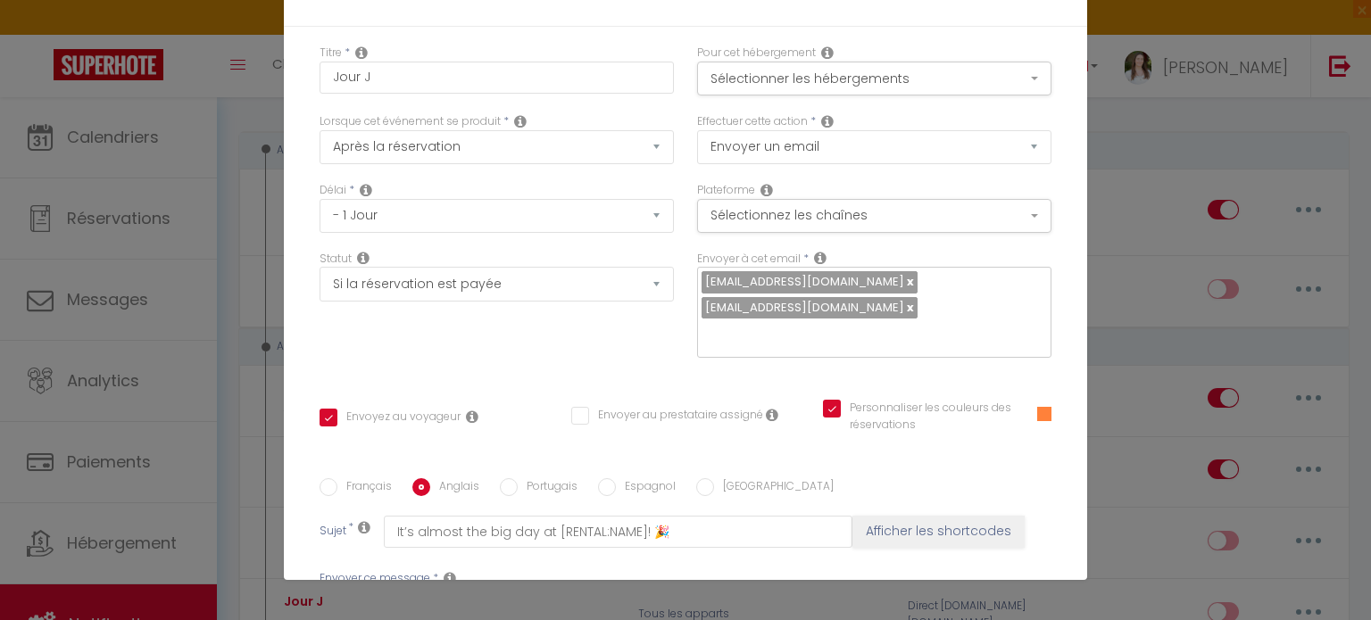
checkbox input "true"
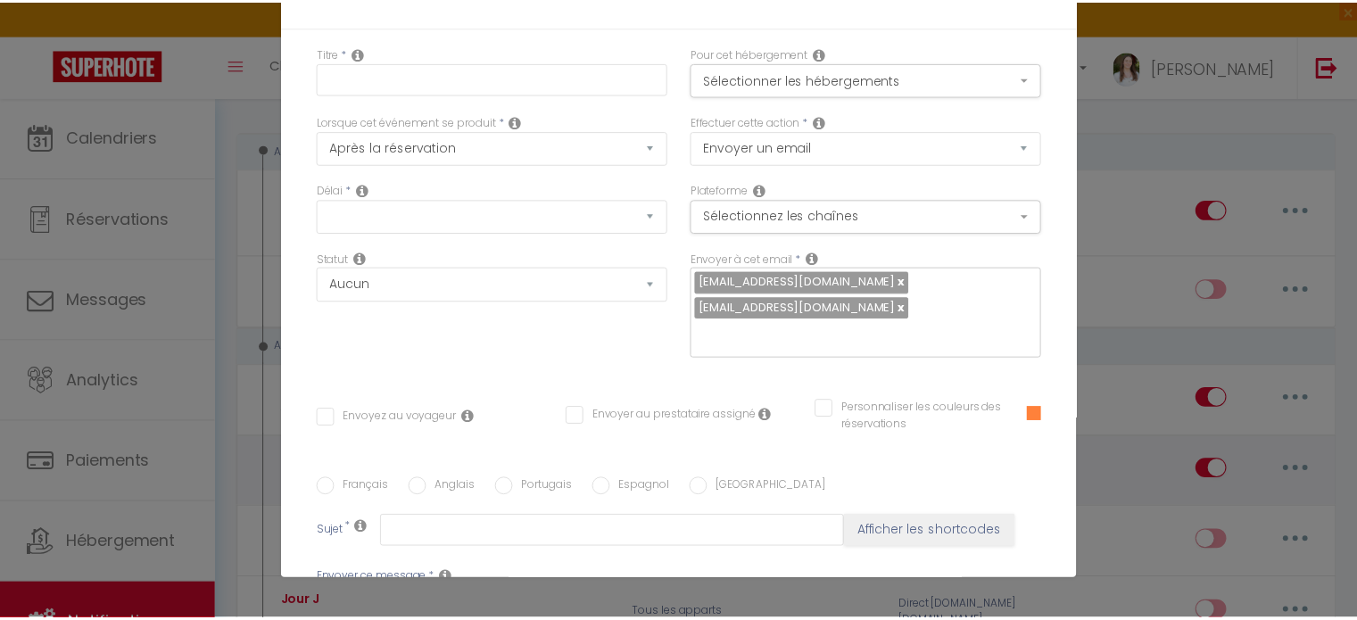
scroll to position [0, 0]
